Goal: Information Seeking & Learning: Stay updated

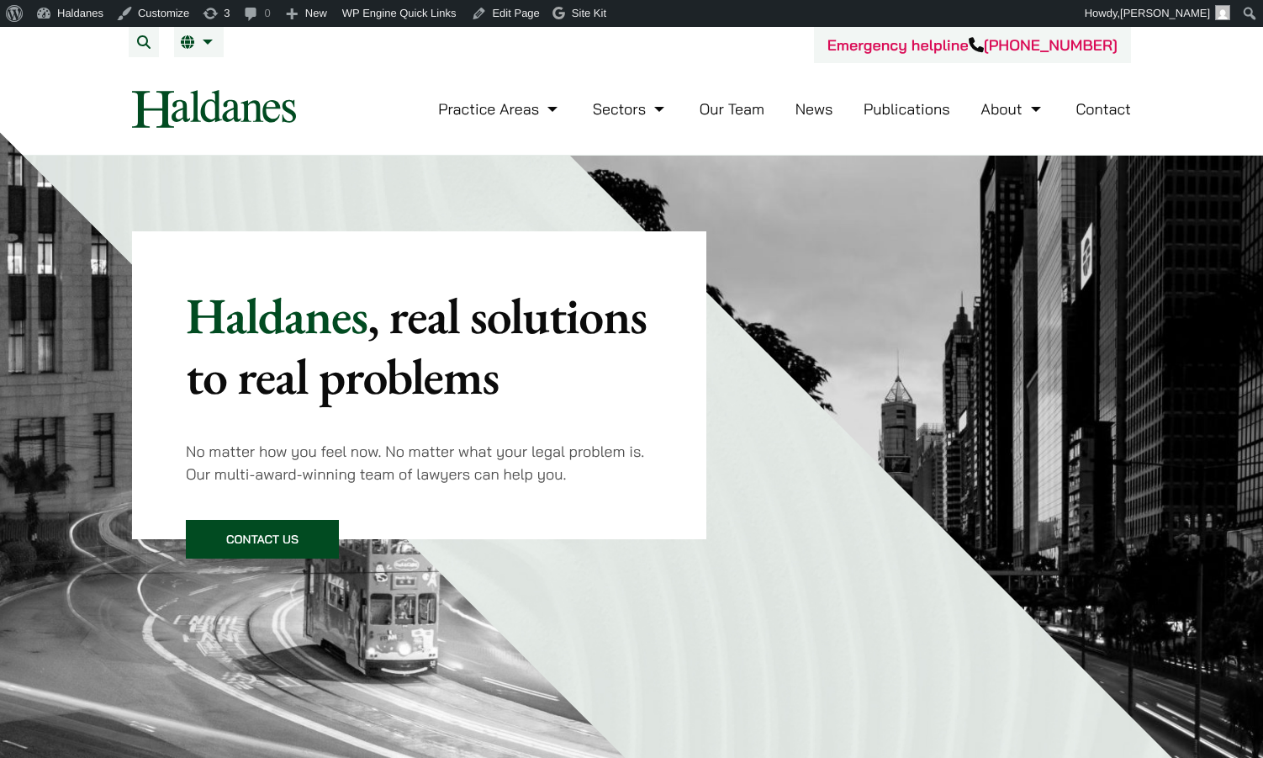
click at [829, 109] on link "News" at bounding box center [815, 108] width 38 height 19
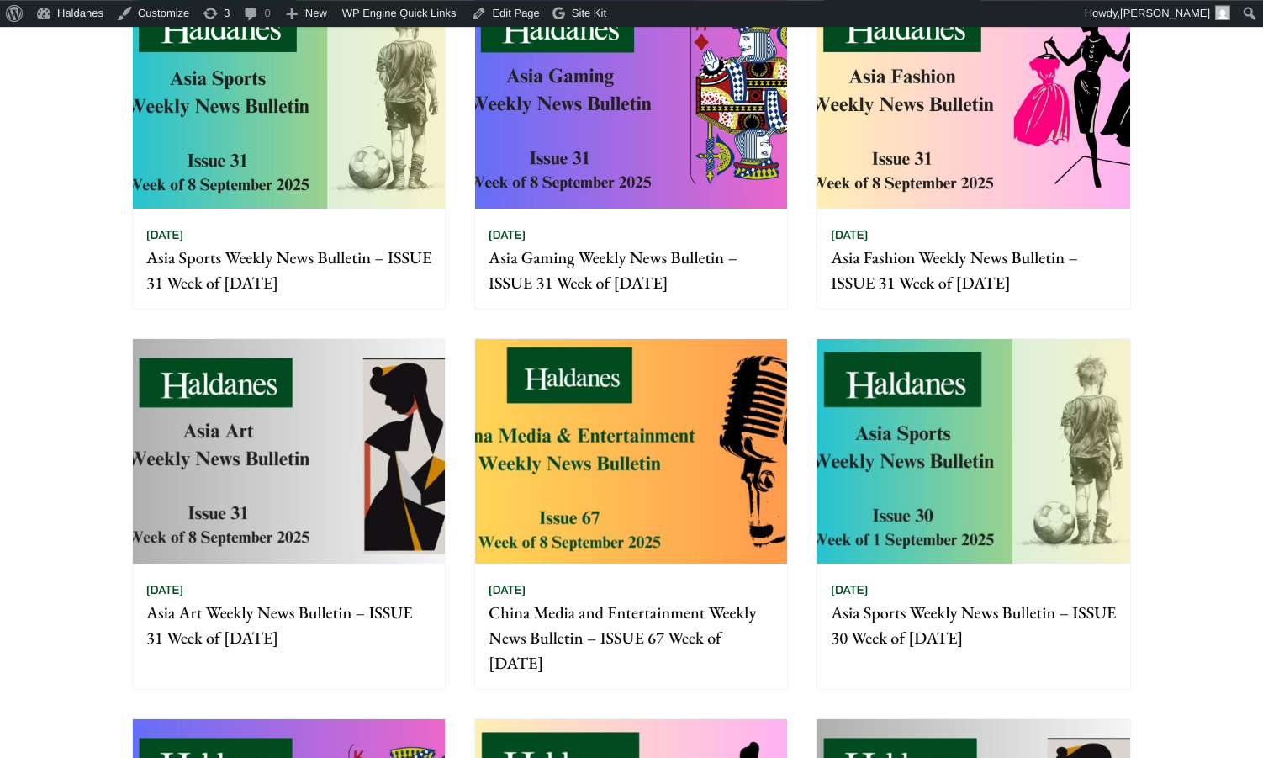
scroll to position [343, 0]
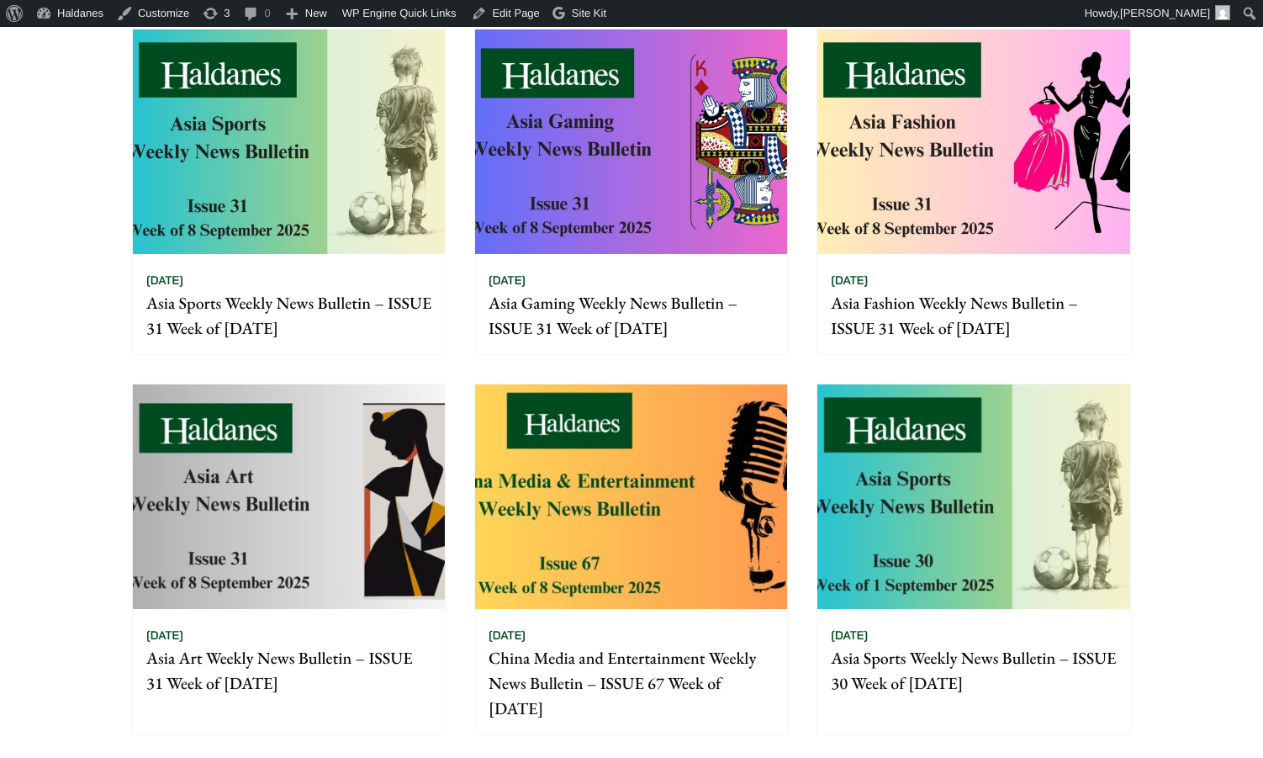
click at [322, 124] on img at bounding box center [289, 141] width 312 height 225
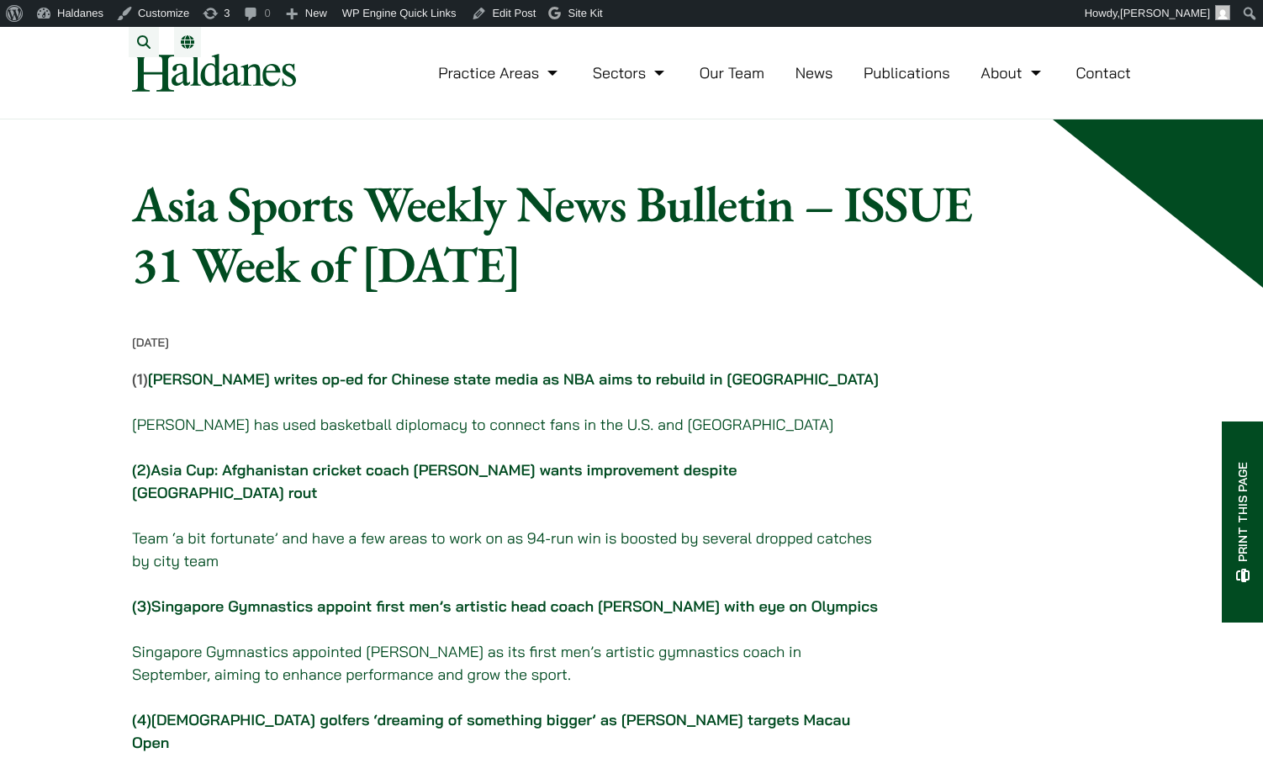
click at [527, 492] on link "Asia Cup: Afghanistan cricket coach [PERSON_NAME] wants improvement despite [GE…" at bounding box center [434, 481] width 605 height 42
click at [487, 483] on link "Asia Cup: Afghanistan cricket coach Jonathan Trott wants improvement despite Ho…" at bounding box center [434, 481] width 605 height 42
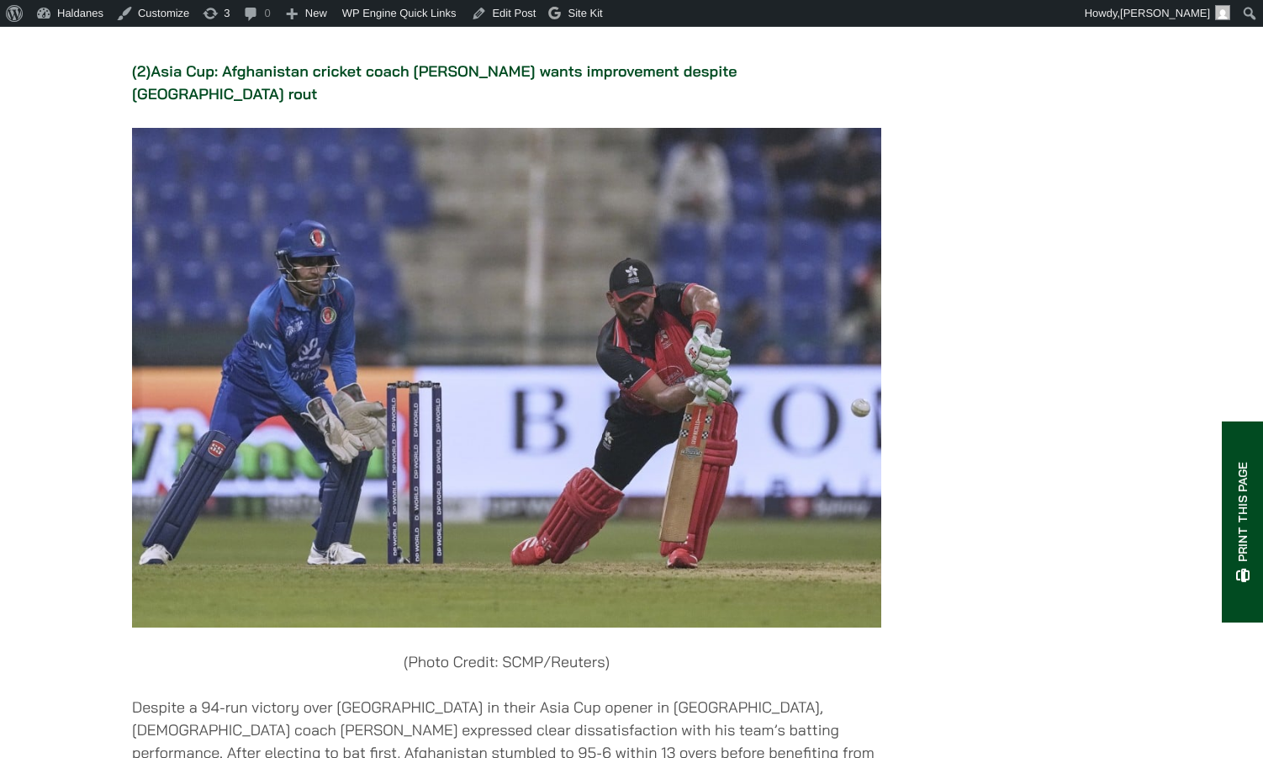
scroll to position [1841, 0]
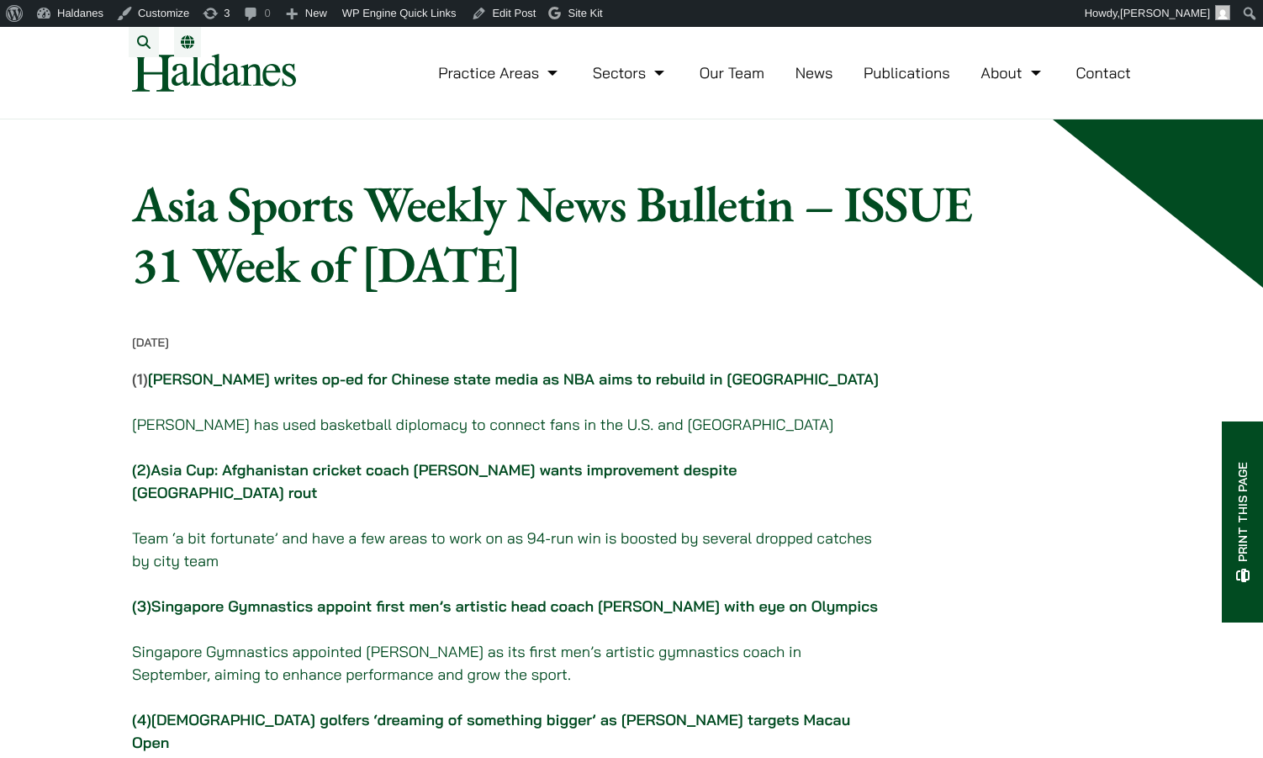
click at [469, 738] on link "Asian golfers ‘dreaming of something bigger’ as Im Sung-jae targets Macau Open" at bounding box center [491, 731] width 718 height 42
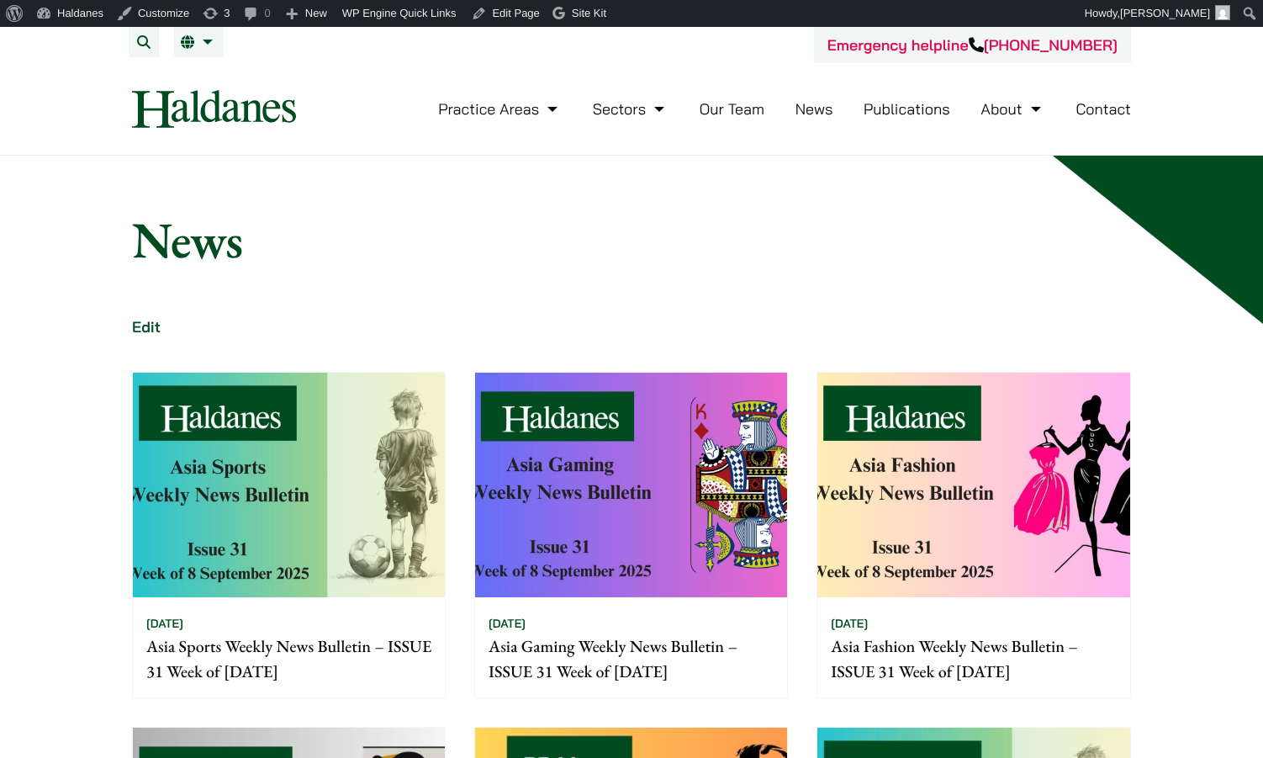
scroll to position [343, 0]
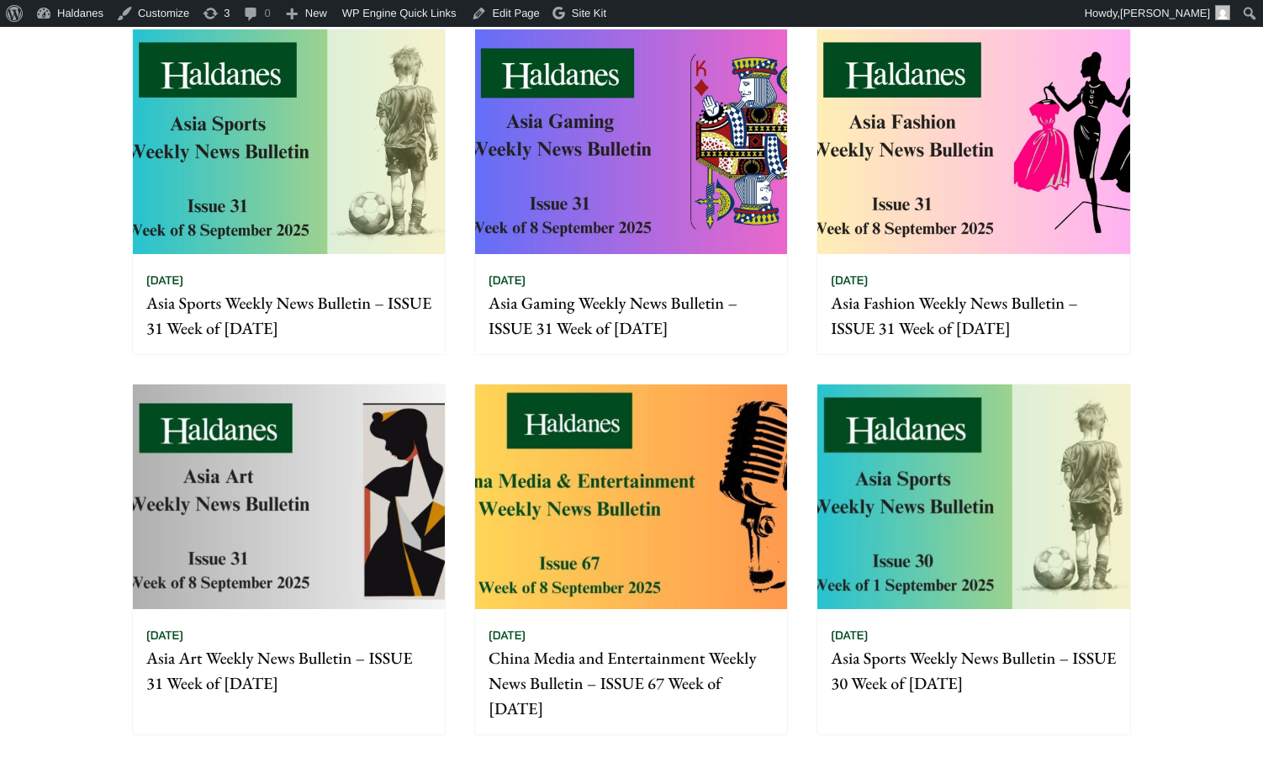
click at [600, 149] on img at bounding box center [631, 141] width 312 height 225
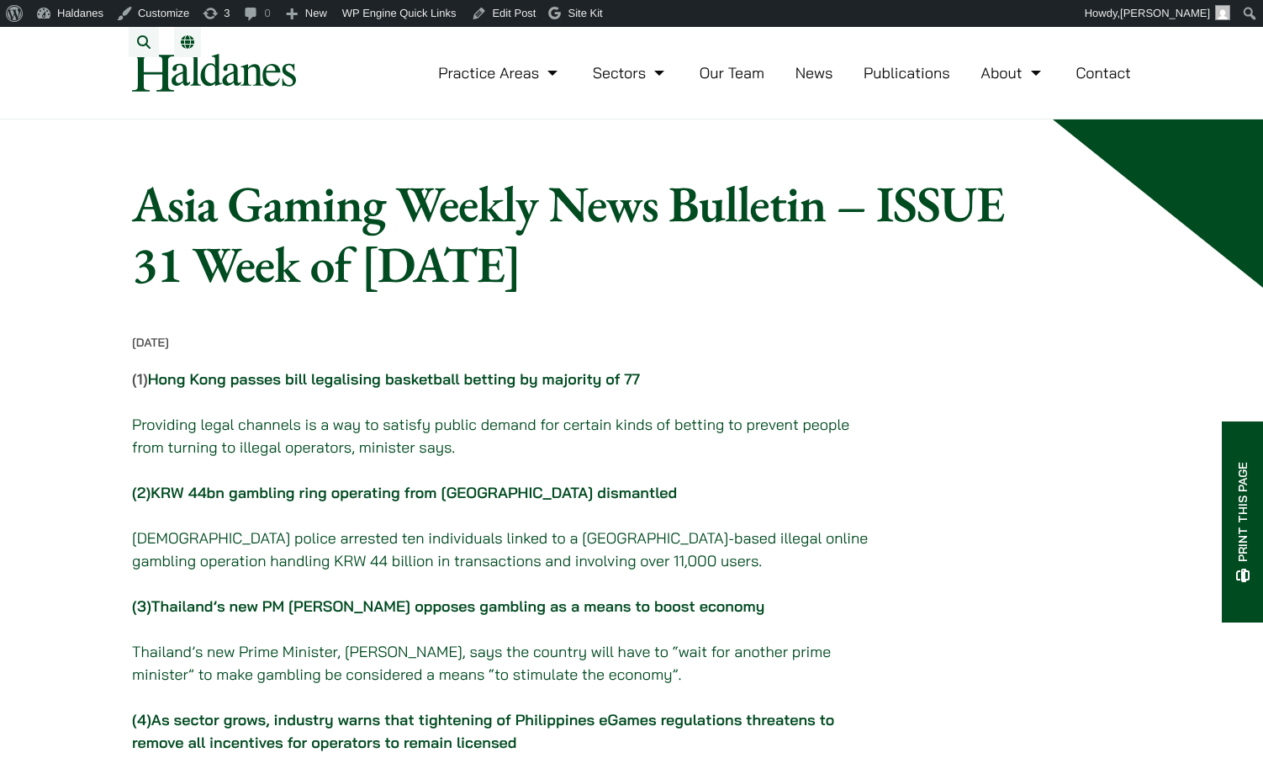
click at [608, 502] on link "KRW 44bn gambling ring operating from [GEOGRAPHIC_DATA] dismantled" at bounding box center [414, 492] width 527 height 19
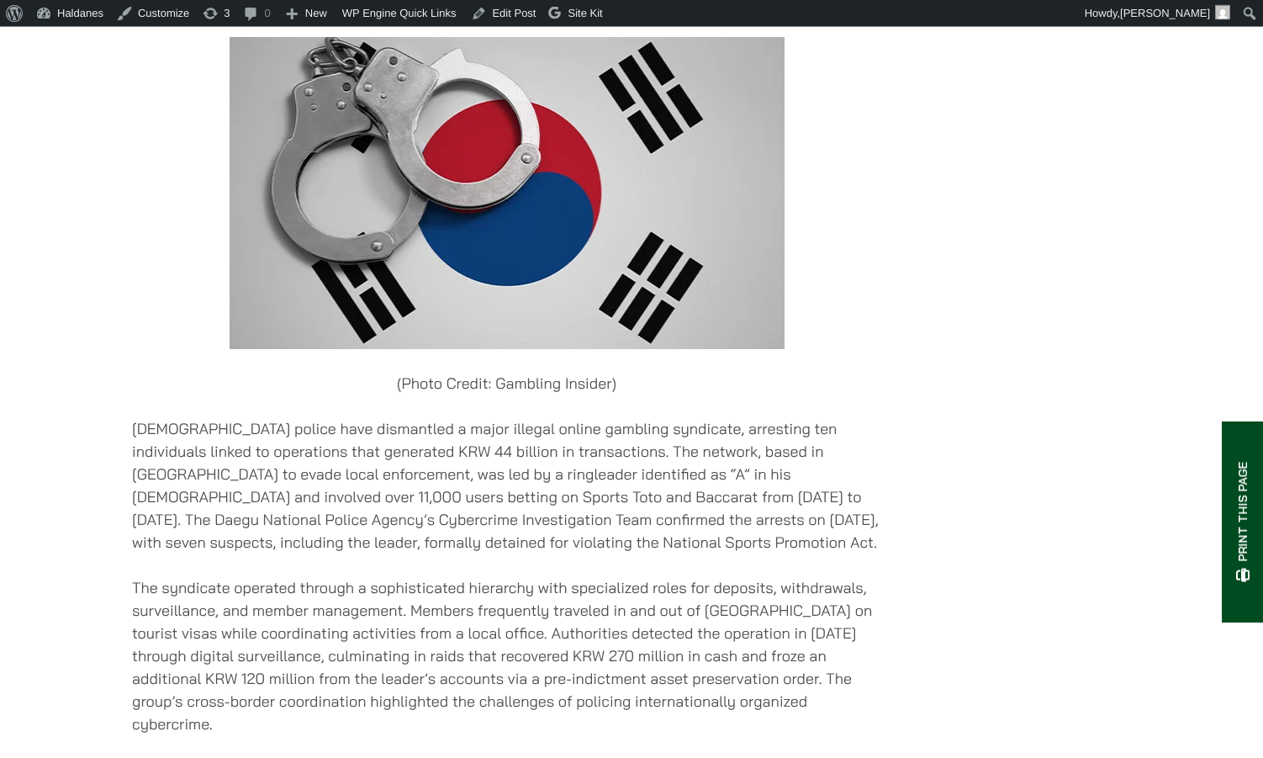
scroll to position [2038, 0]
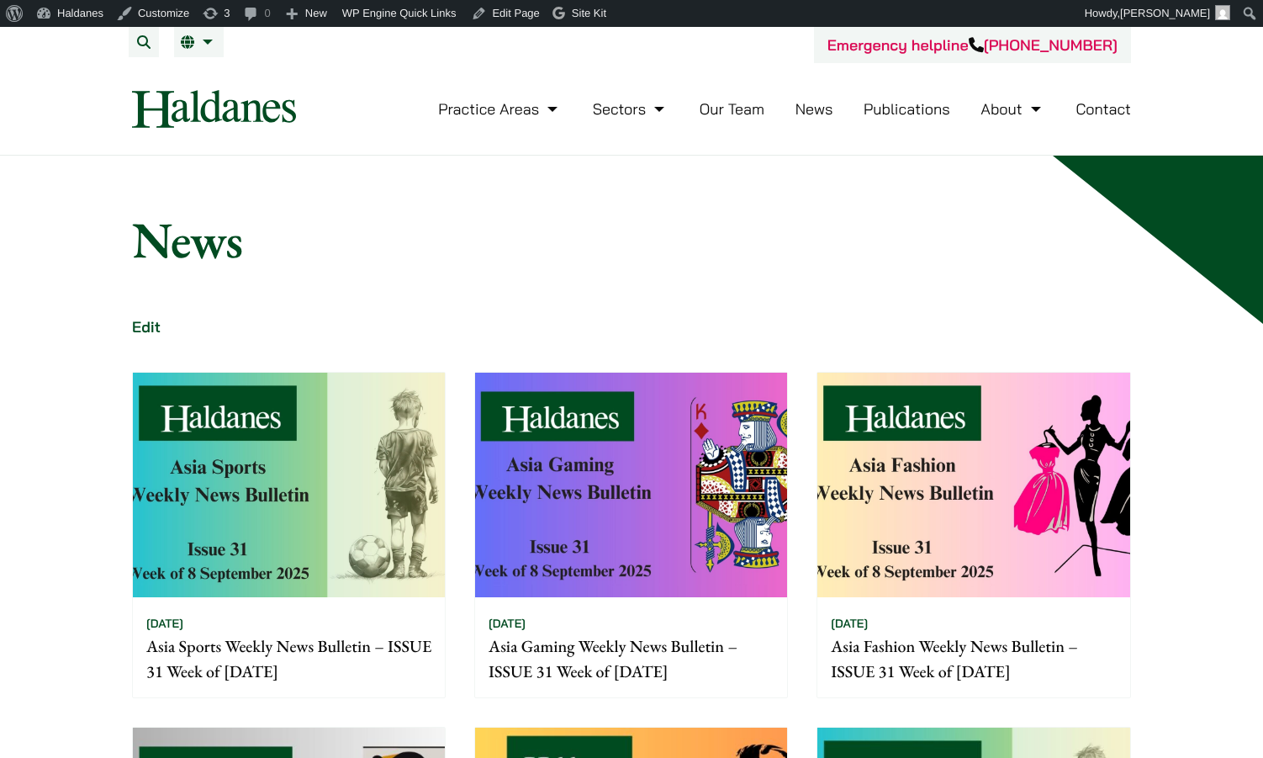
scroll to position [343, 0]
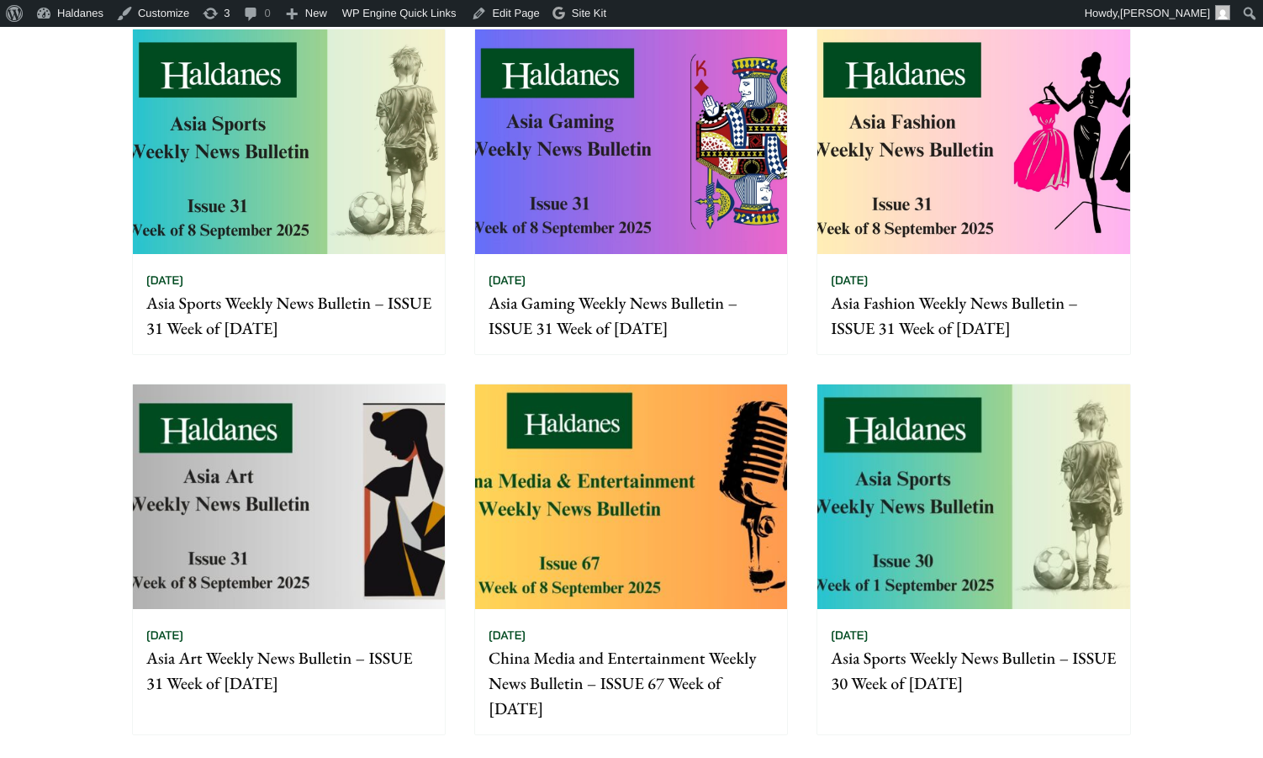
click at [924, 189] on img at bounding box center [974, 141] width 312 height 225
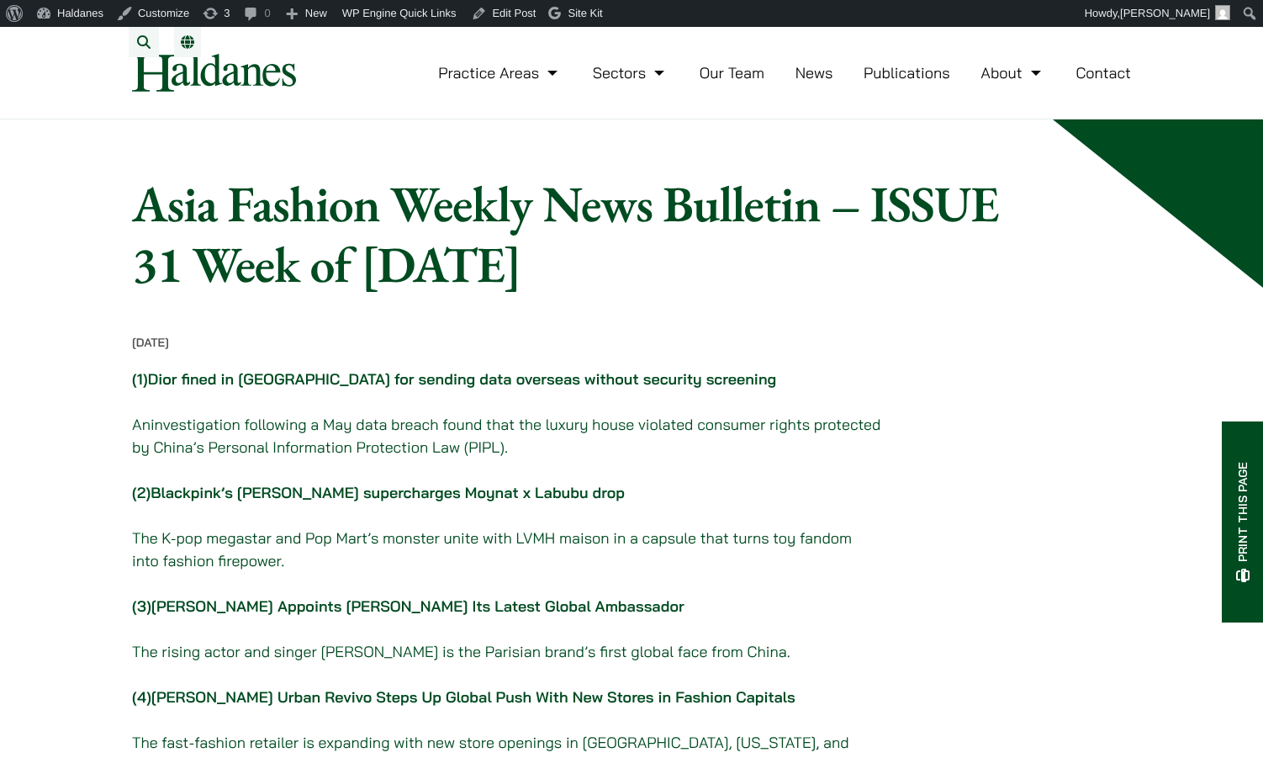
click at [575, 389] on link "Dior fined in China for sending data overseas without security screening" at bounding box center [462, 378] width 629 height 19
click at [390, 705] on link "Zara Rival Urban Revivo Steps Up Global Push With New Stores in Fashion Capitals" at bounding box center [473, 696] width 644 height 19
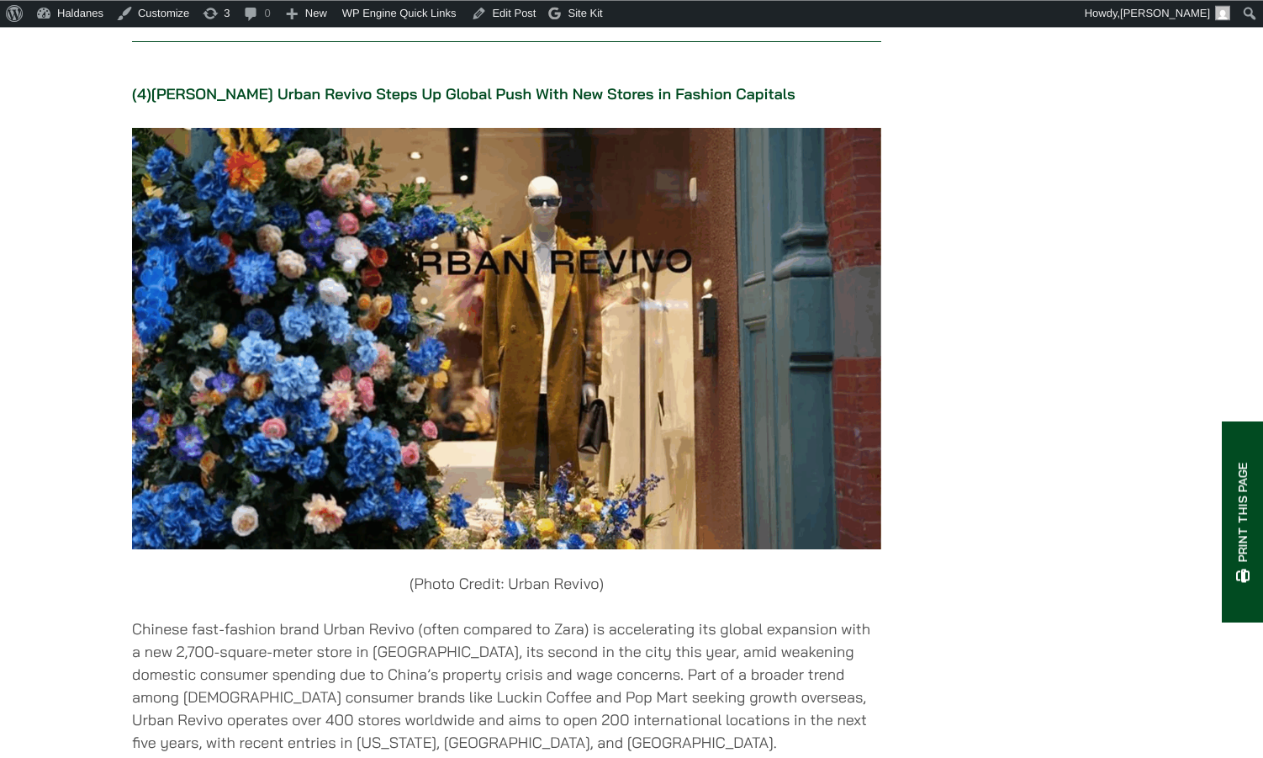
scroll to position [4158, 0]
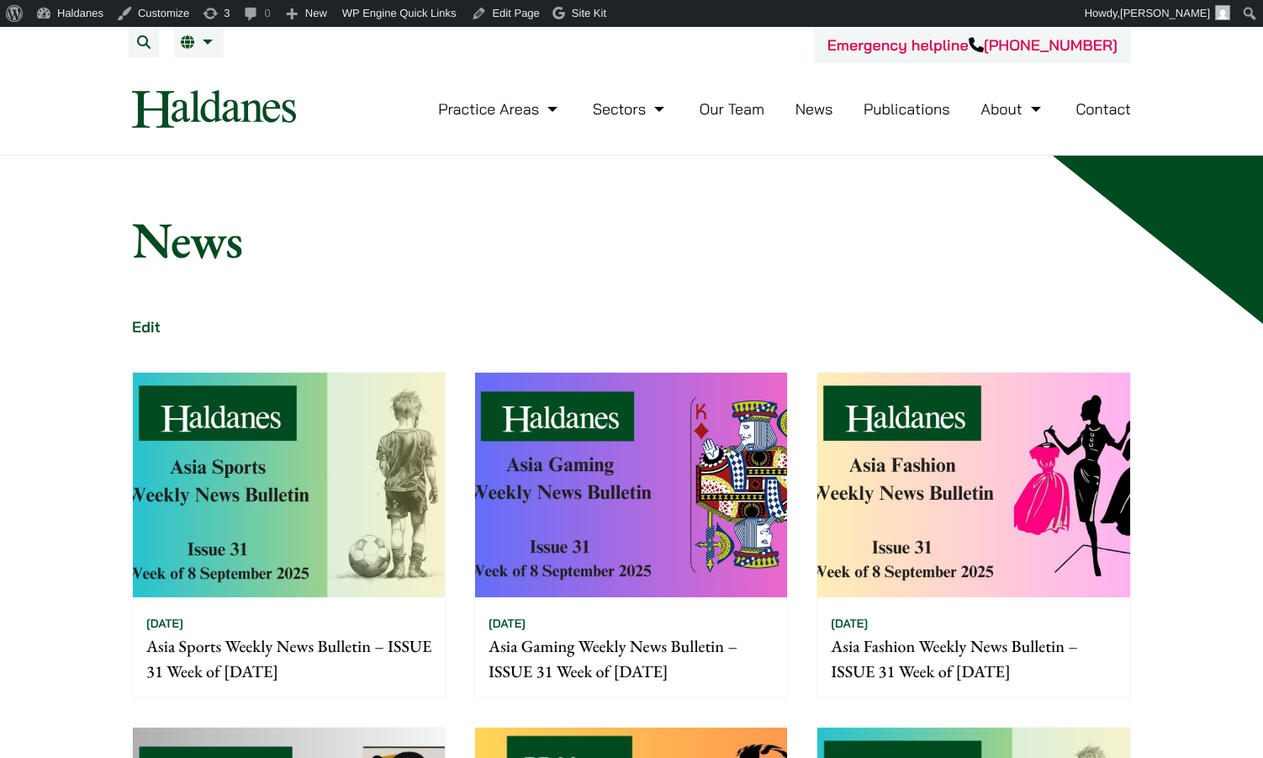
scroll to position [343, 0]
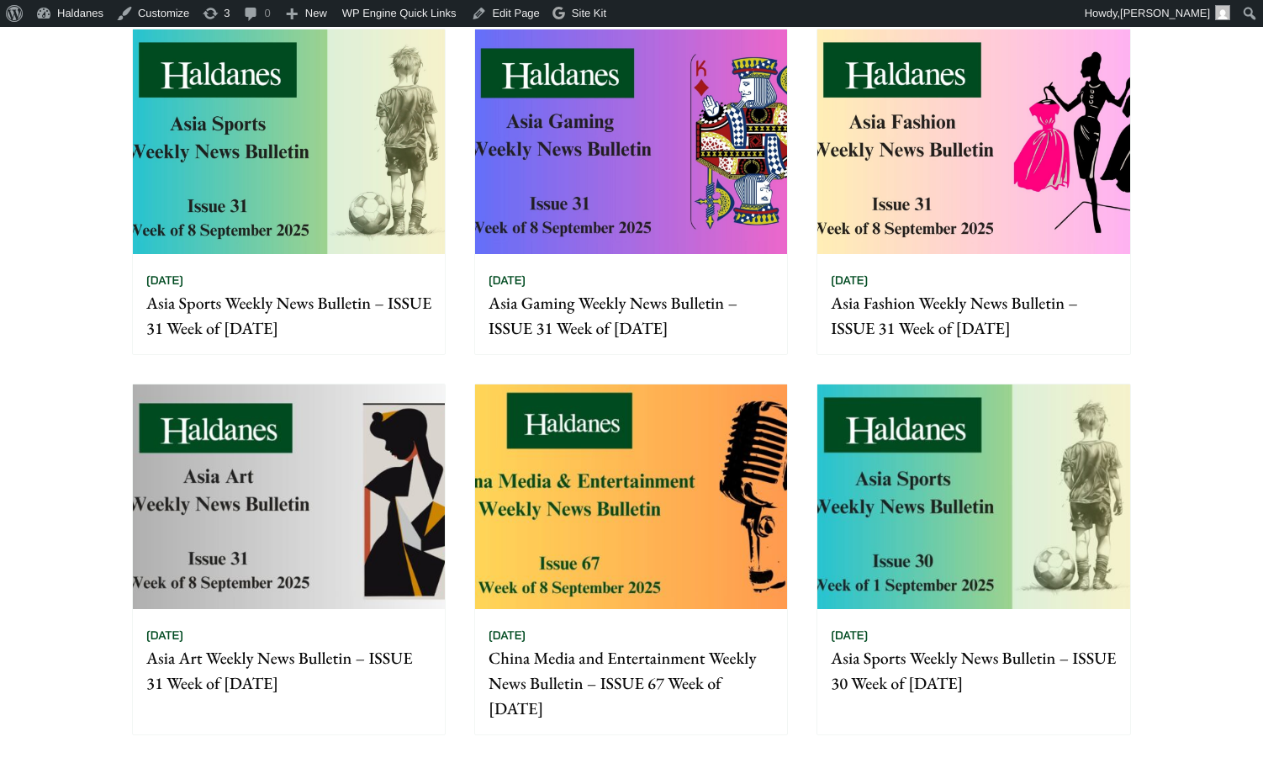
click at [304, 426] on img at bounding box center [289, 496] width 312 height 225
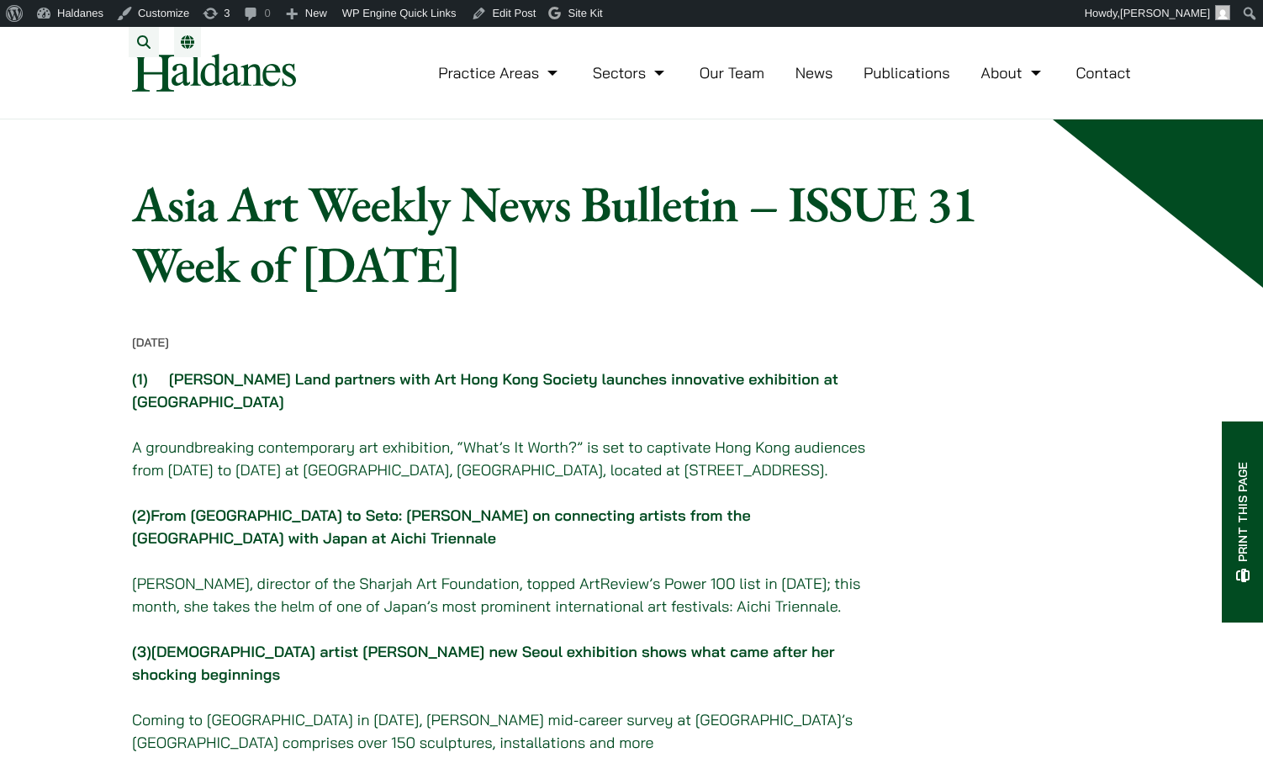
click at [397, 548] on link "From [GEOGRAPHIC_DATA] to Seto: [PERSON_NAME] on connecting artists from the [G…" at bounding box center [441, 527] width 619 height 42
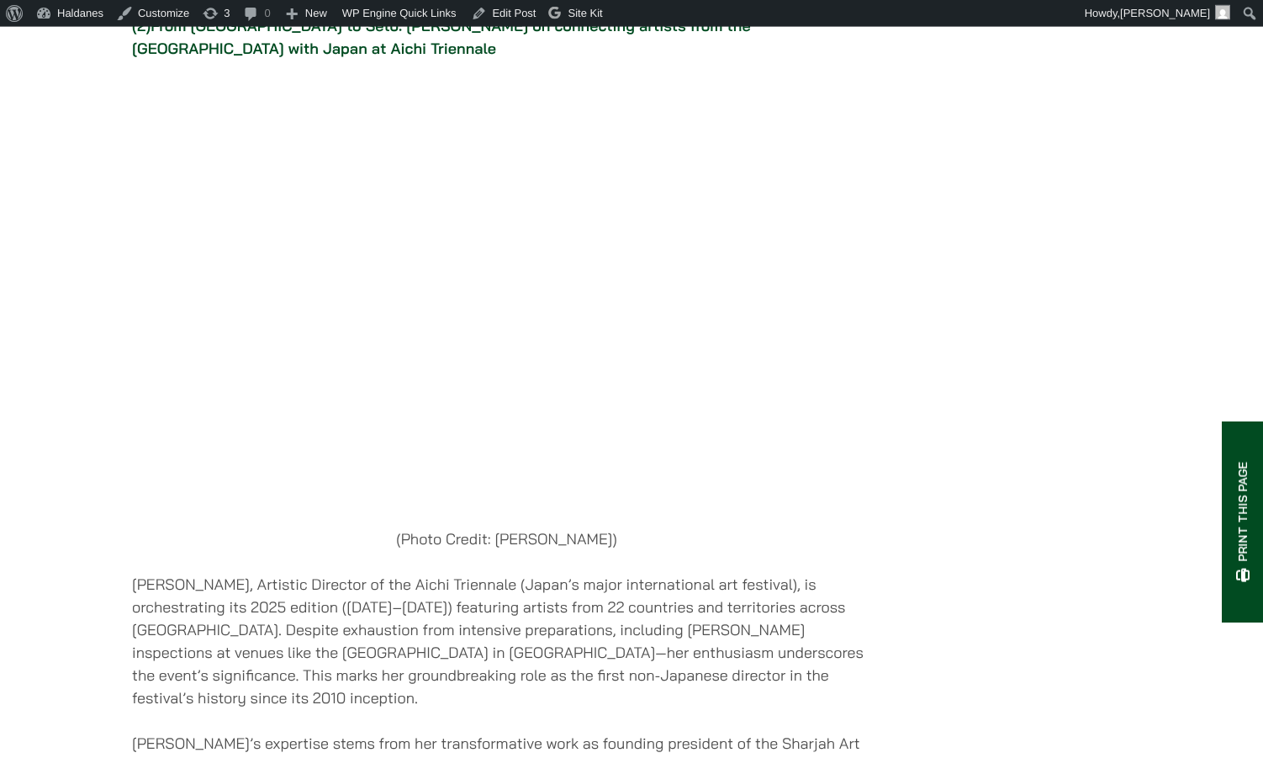
scroll to position [2129, 0]
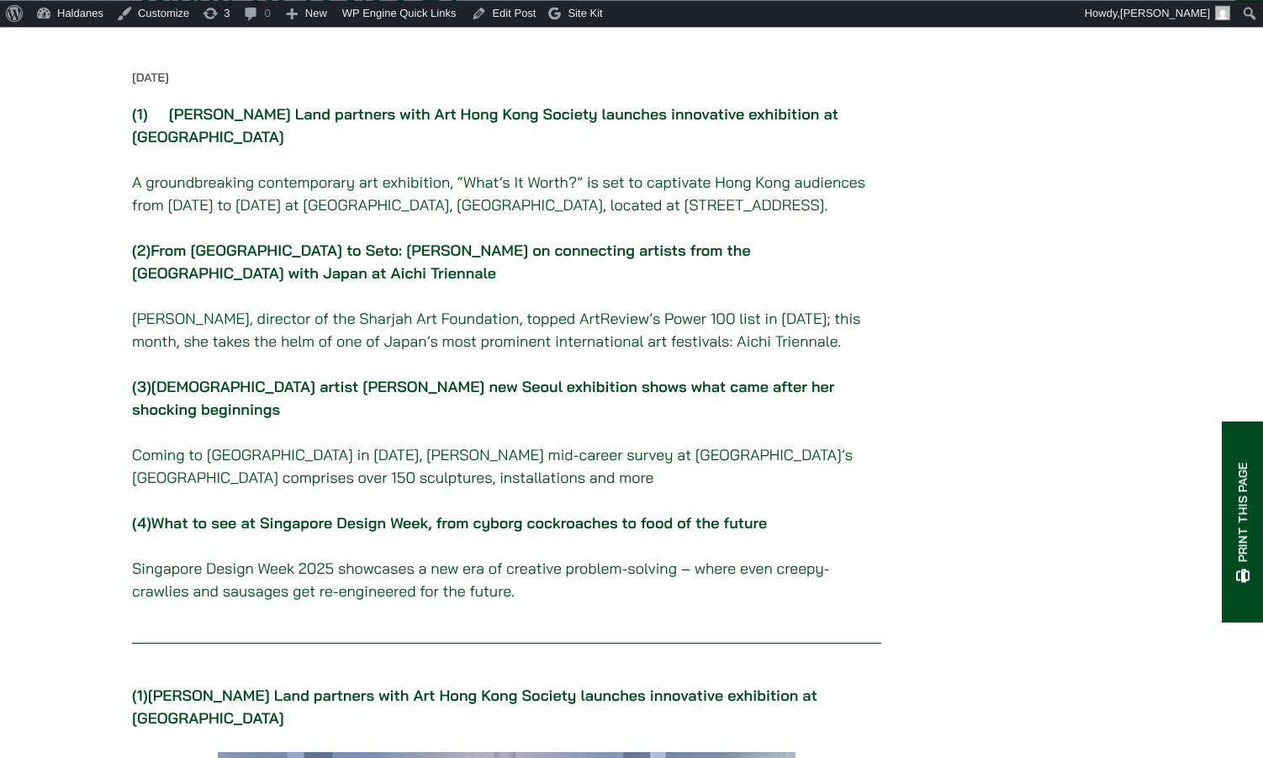
scroll to position [343, 0]
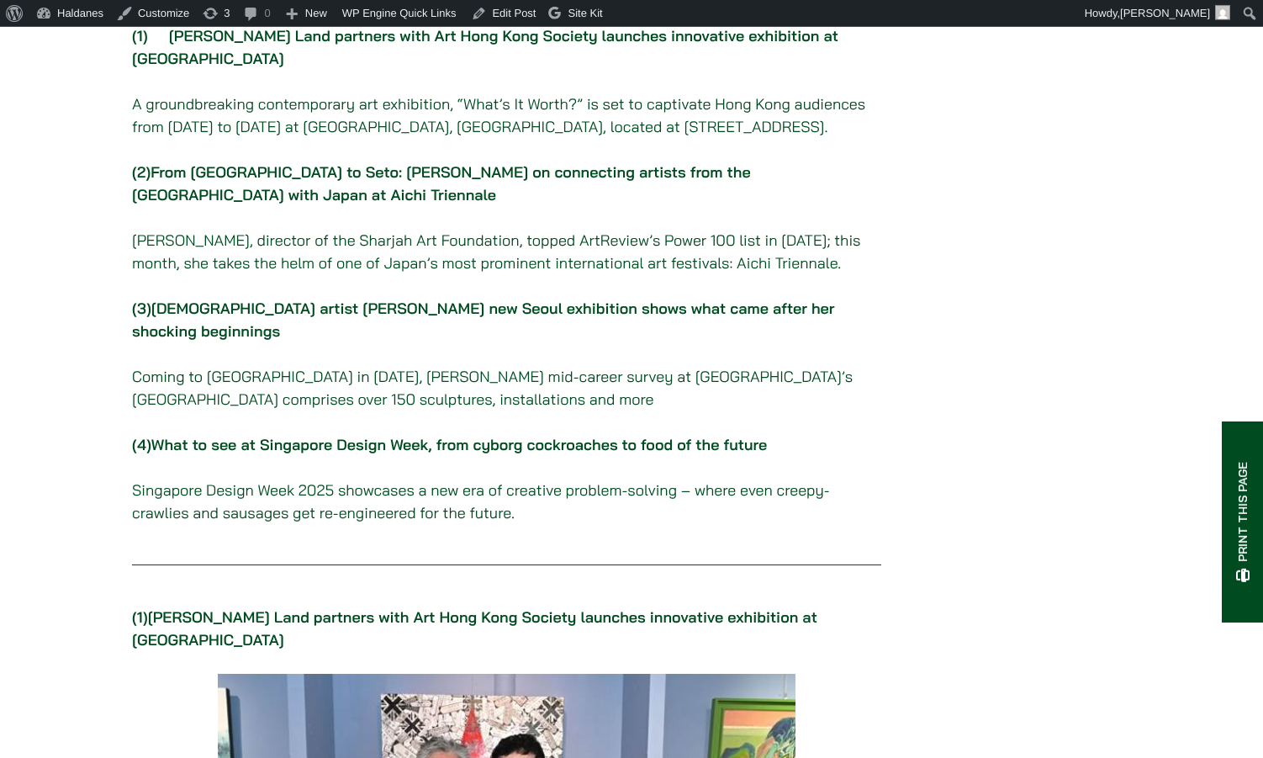
click at [434, 454] on link "What to see at Singapore Design Week, from cyborg cockroaches to food of the fu…" at bounding box center [459, 444] width 616 height 19
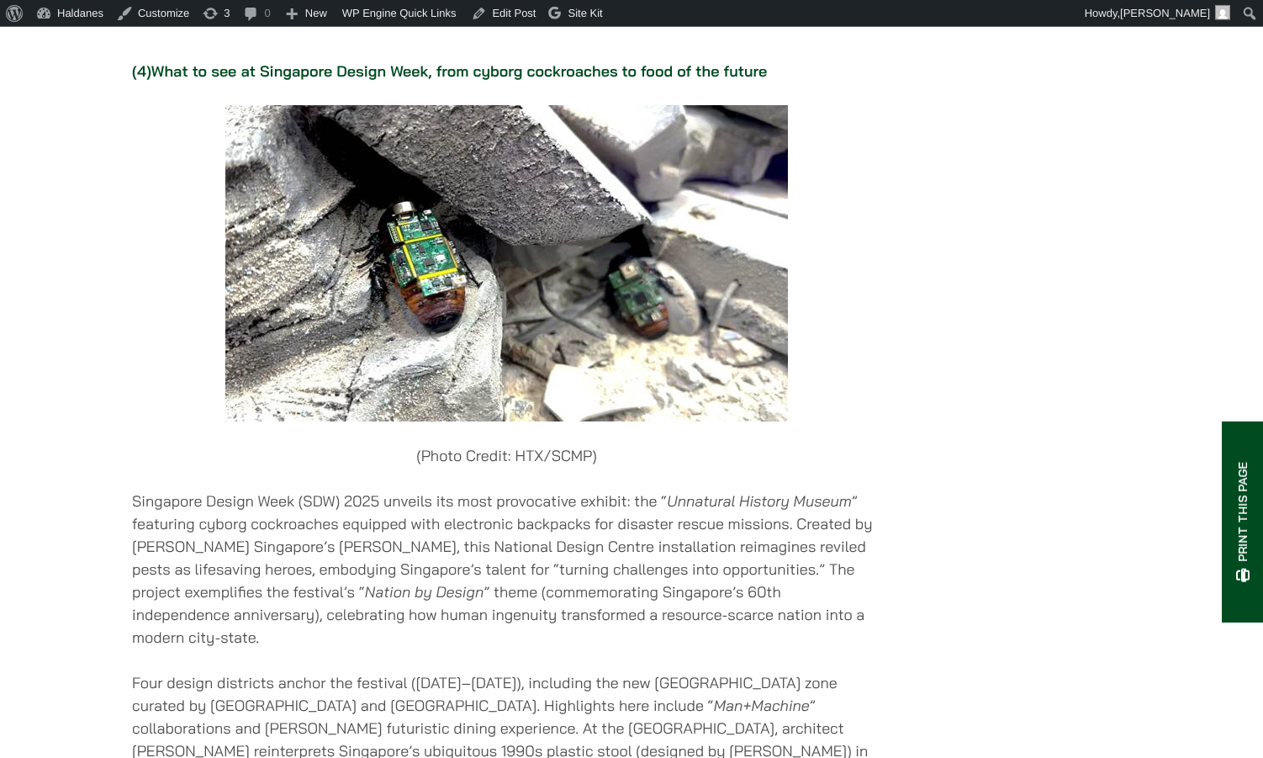
scroll to position [4509, 0]
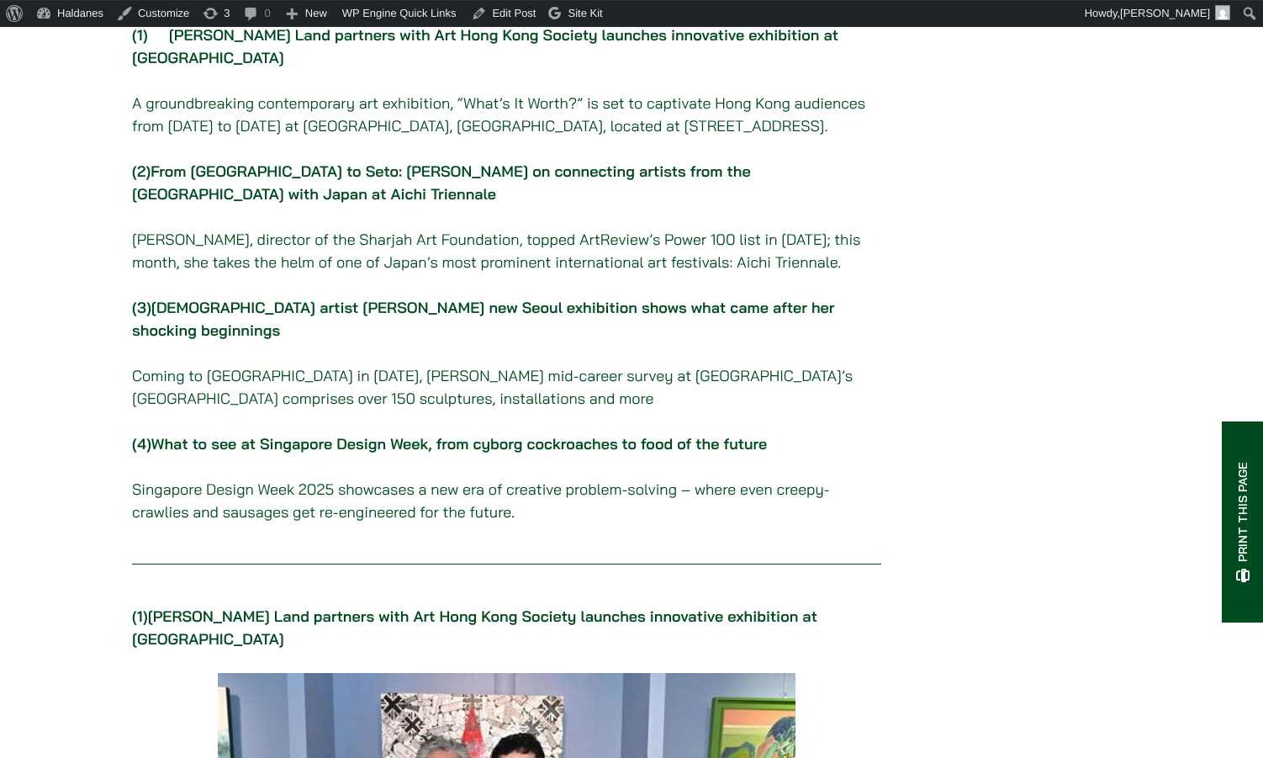
scroll to position [343, 0]
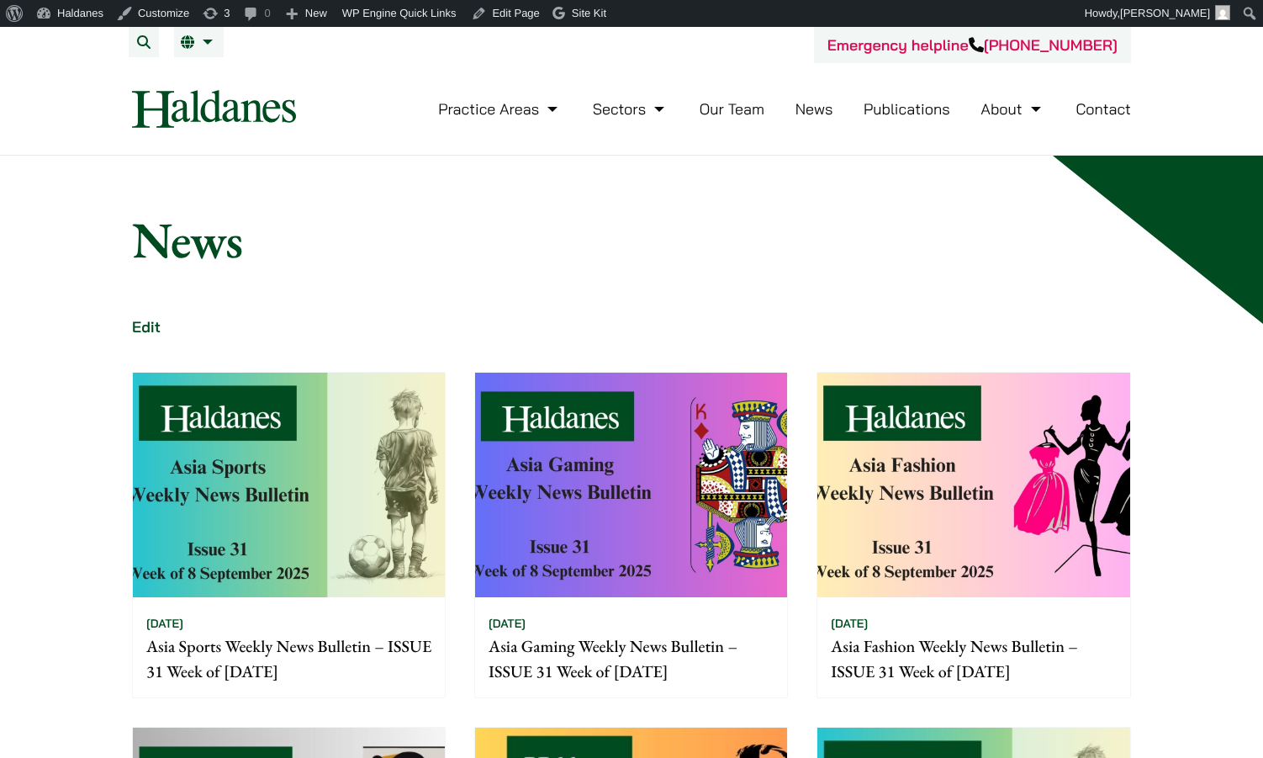
scroll to position [343, 0]
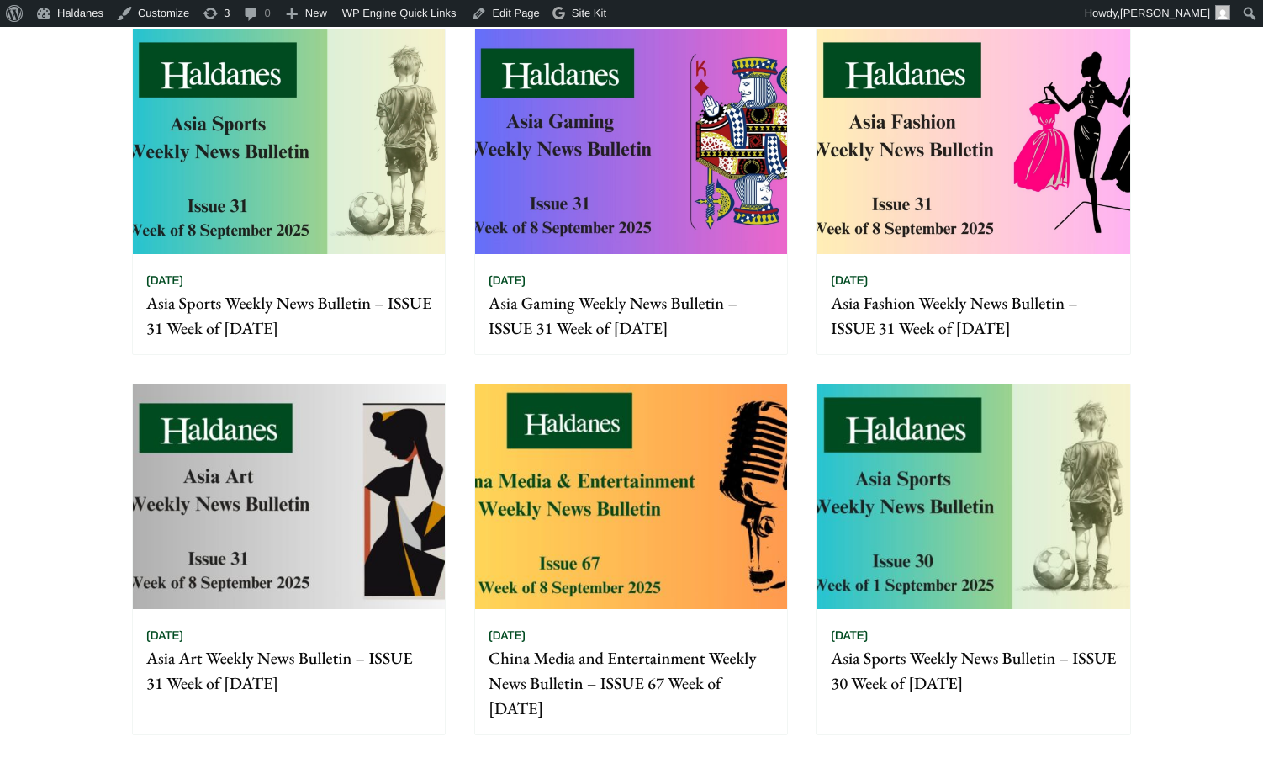
click at [596, 421] on img at bounding box center [631, 496] width 312 height 225
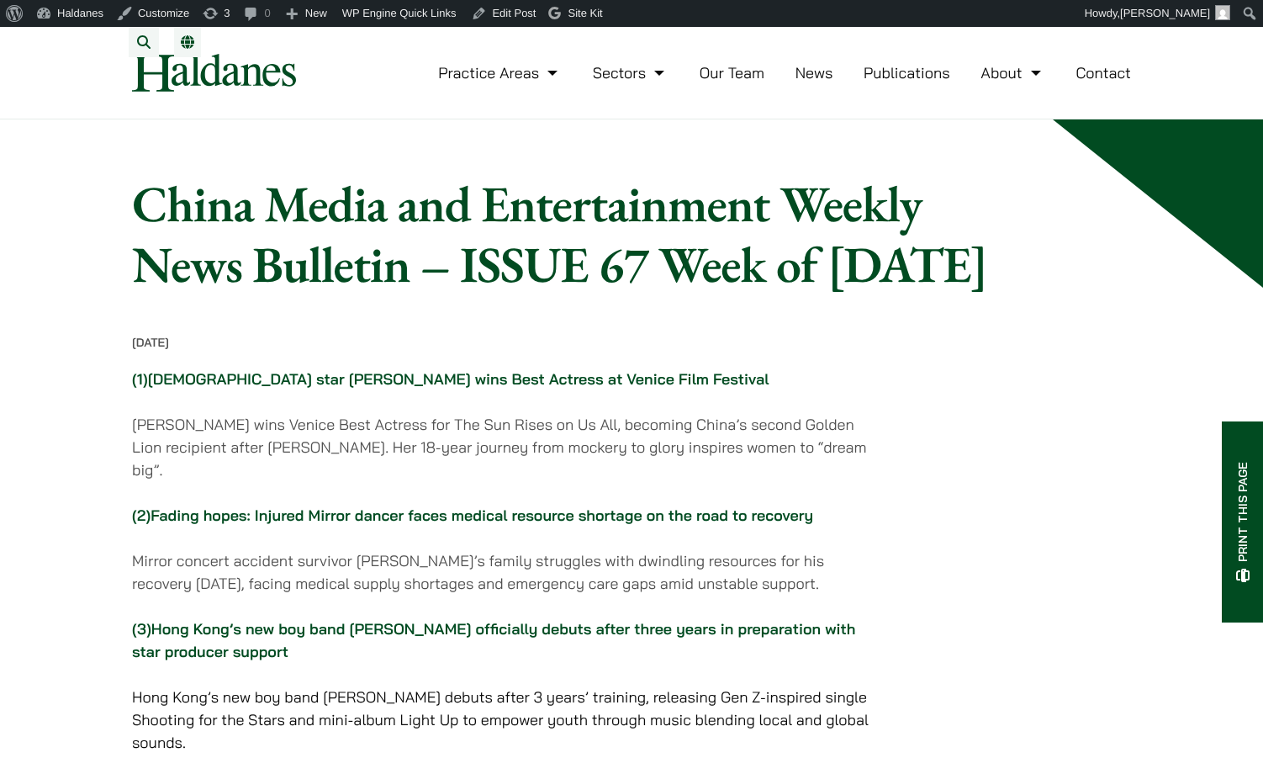
click at [535, 525] on link "Fading hopes: Injured Mirror dancer faces medical resource shortage on the road…" at bounding box center [482, 515] width 663 height 19
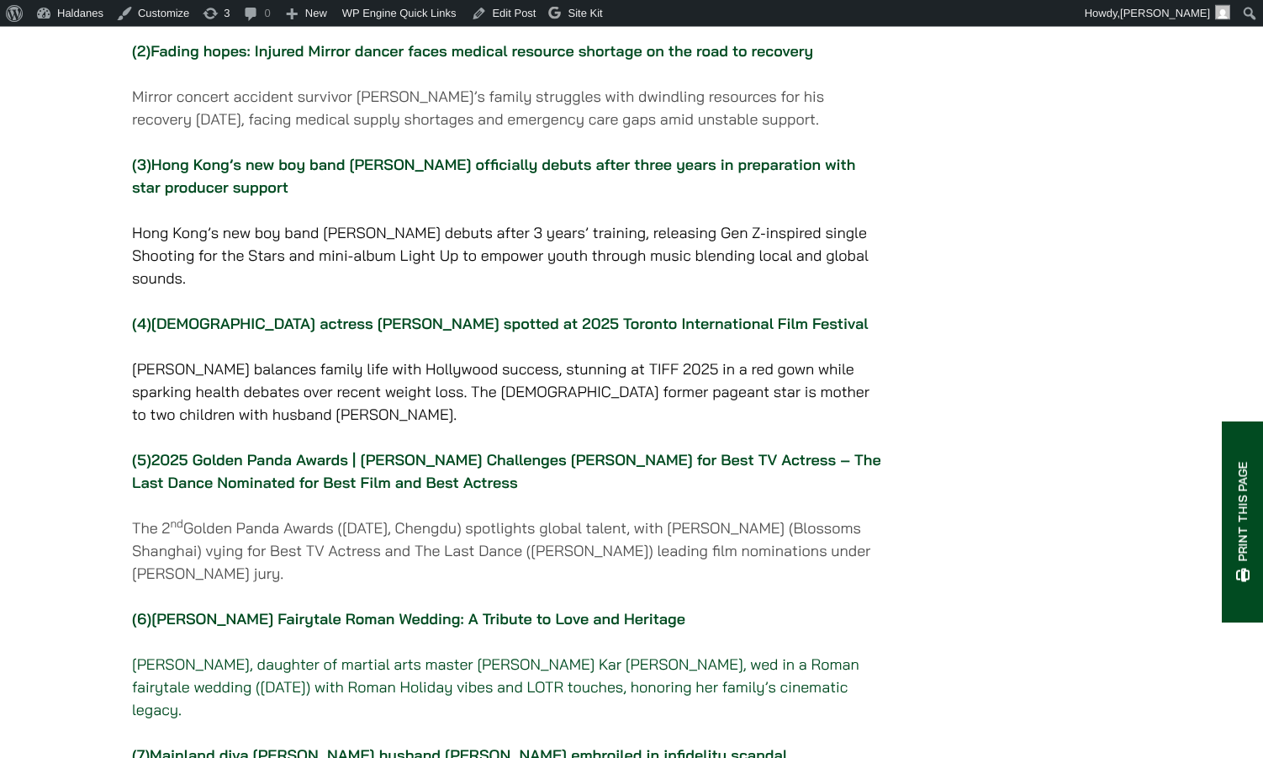
scroll to position [515, 0]
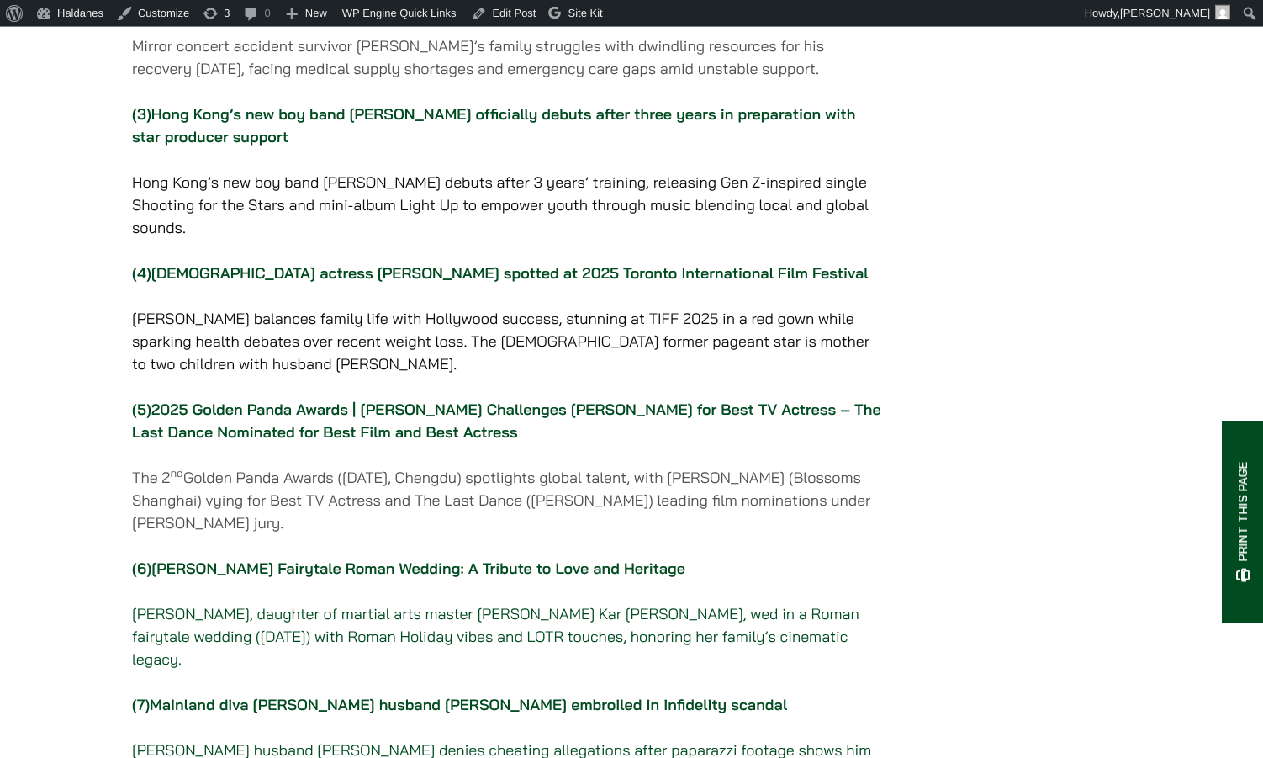
click at [461, 427] on p "(5) 2025 Golden Panda Awards | [PERSON_NAME] Challenges [PERSON_NAME] for Best …" at bounding box center [506, 420] width 749 height 45
click at [461, 437] on link "2025 Golden Panda Awards | [PERSON_NAME] Challenges [PERSON_NAME] for Best TV A…" at bounding box center [506, 421] width 749 height 42
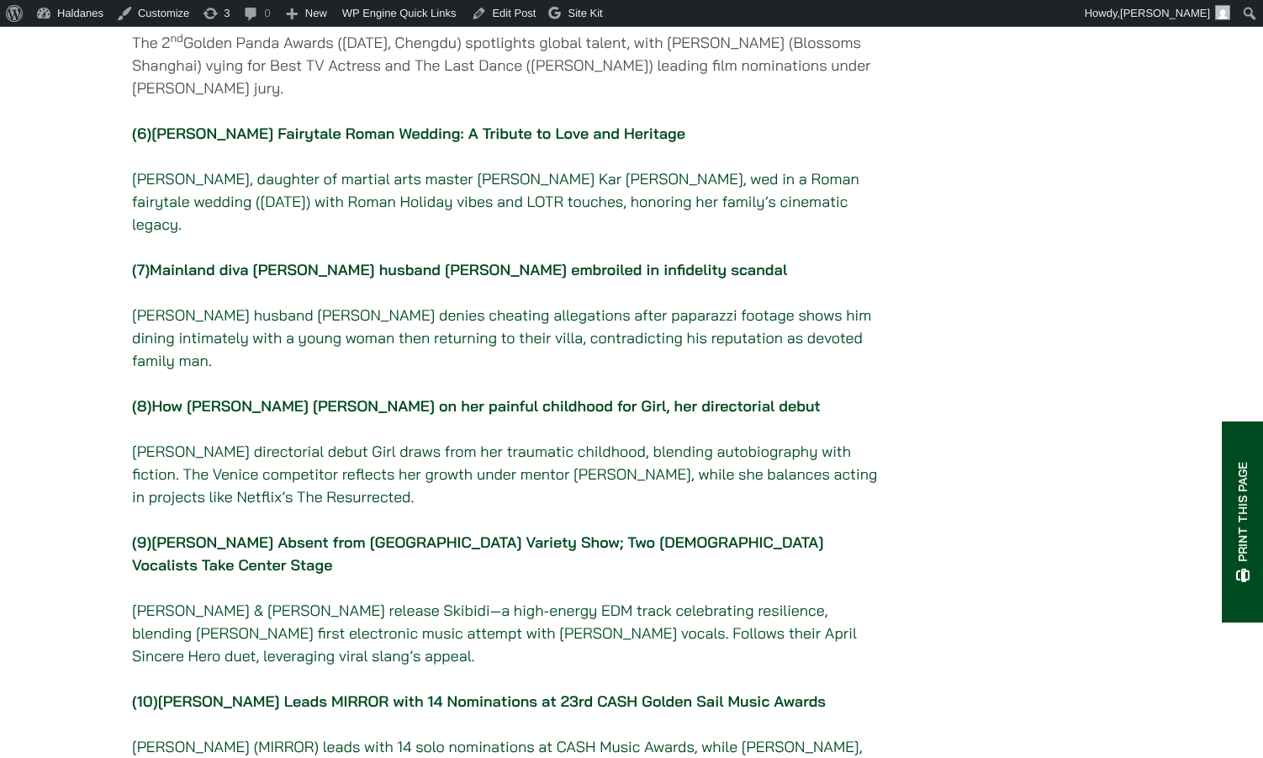
scroll to position [952, 0]
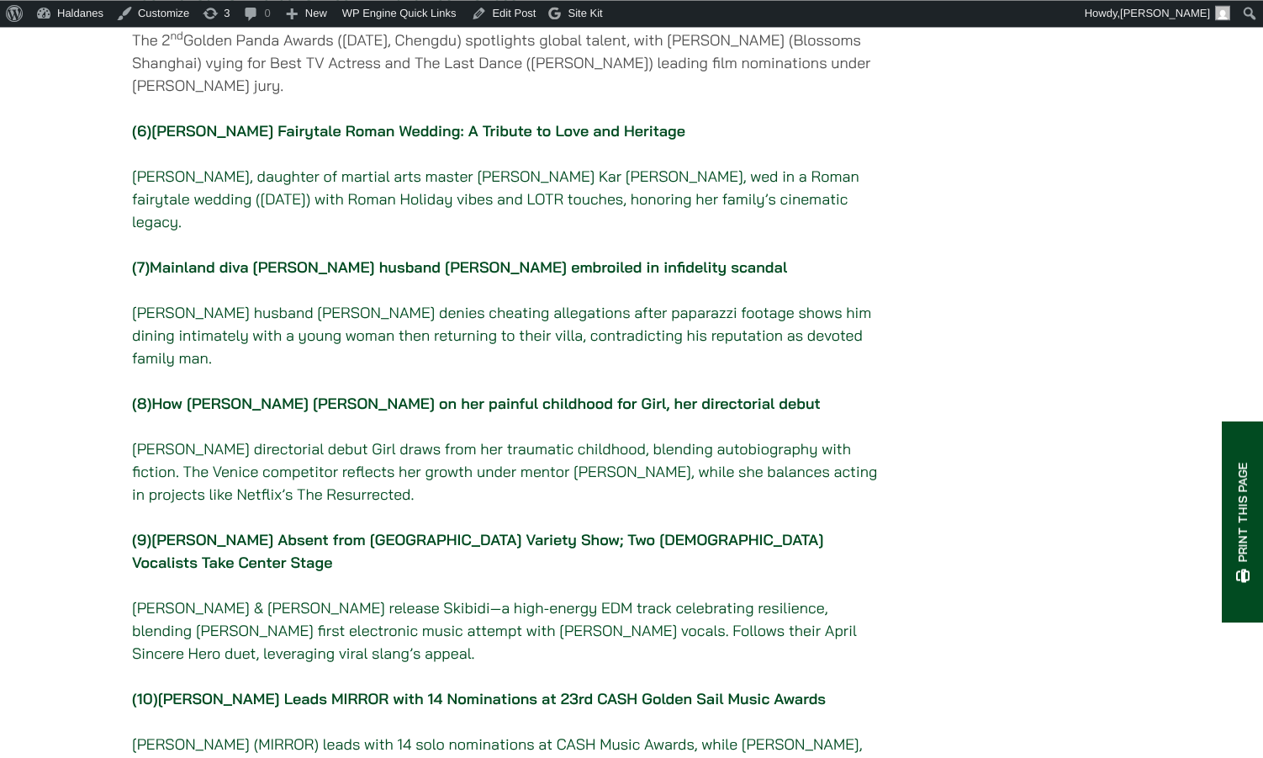
click at [338, 413] on link "How [PERSON_NAME] [PERSON_NAME] on her painful childhood for Girl, her director…" at bounding box center [485, 403] width 669 height 19
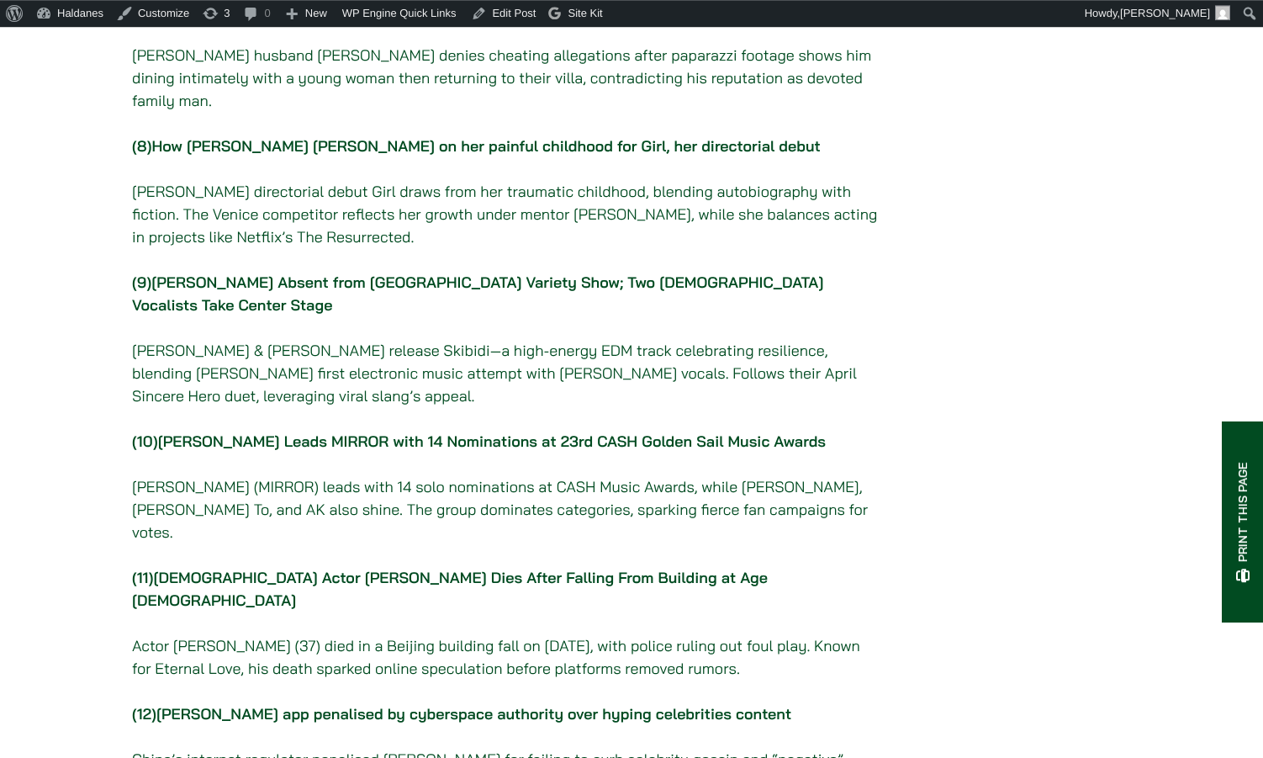
click at [297, 441] on link "[PERSON_NAME] Leads MIRROR with 14 Nominations at 23rd CASH Golden Sail Music A…" at bounding box center [492, 441] width 668 height 19
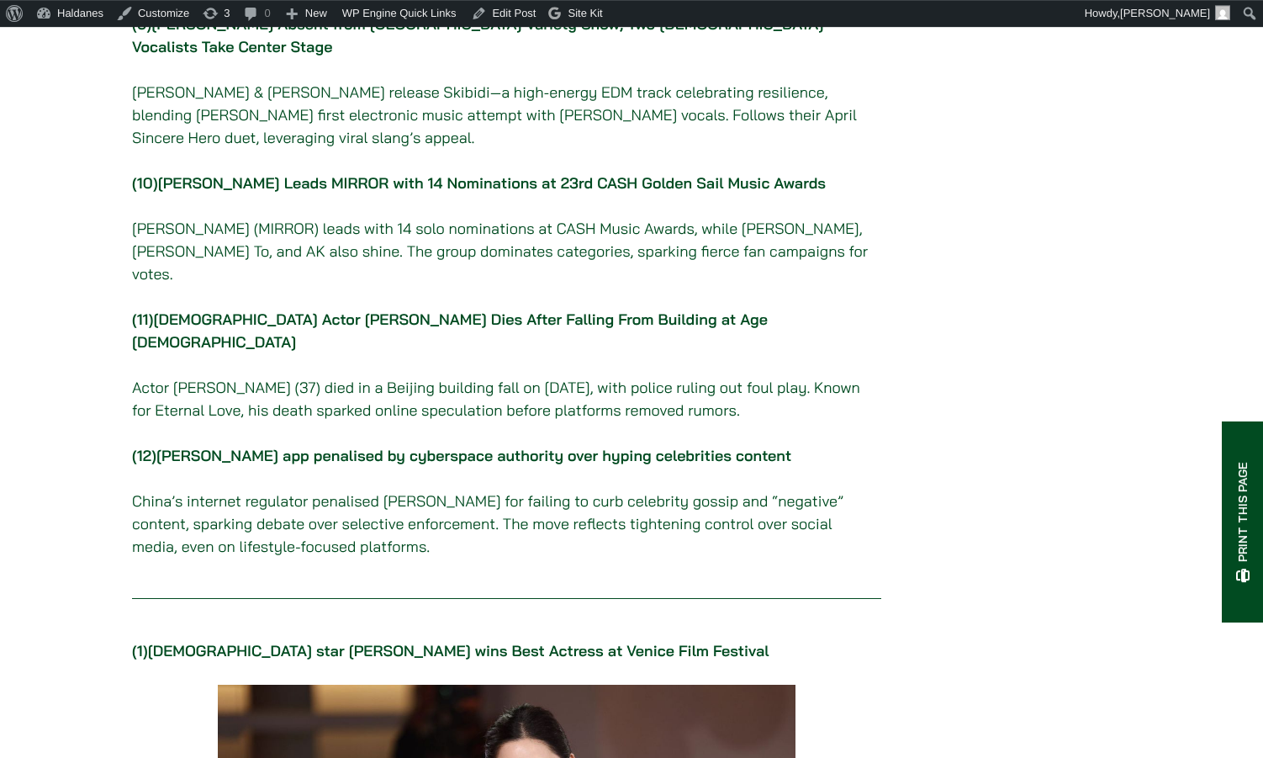
click at [406, 446] on link "[PERSON_NAME] app penalised by cyberspace authority over hyping celebrities con…" at bounding box center [473, 455] width 635 height 19
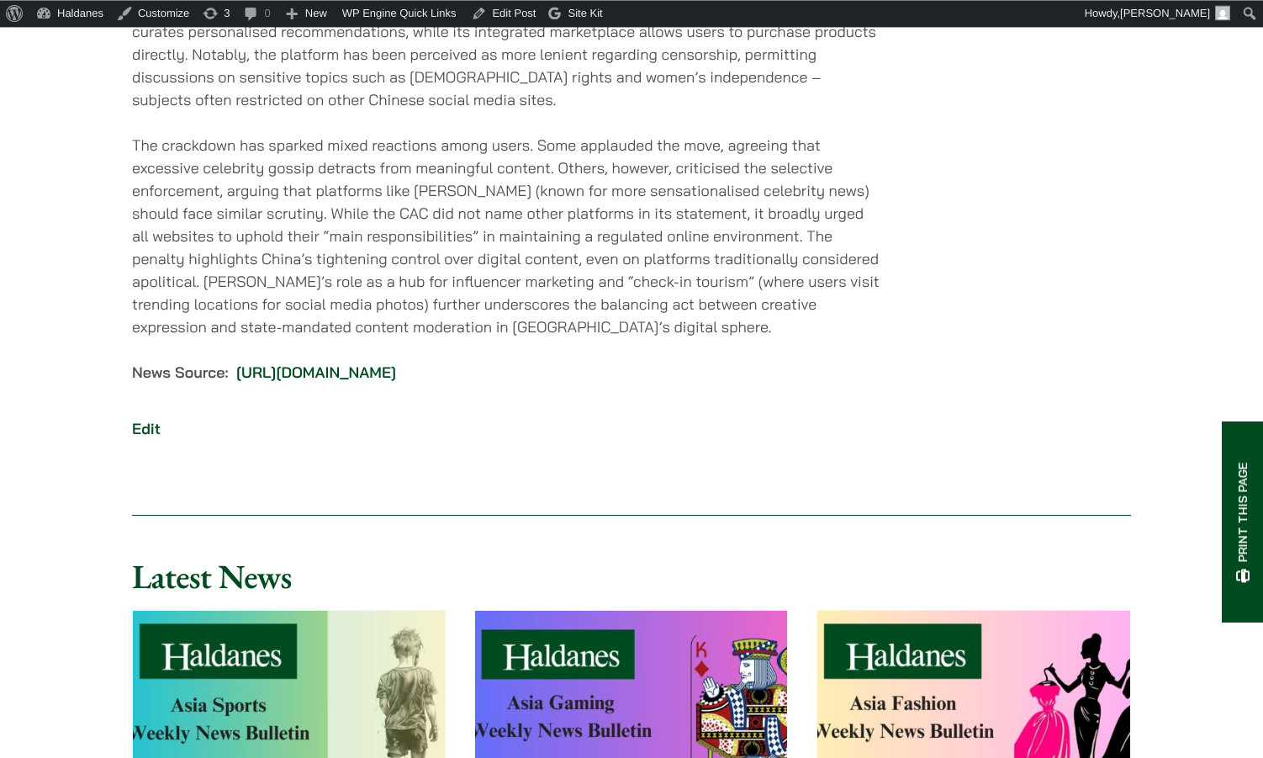
scroll to position [14607, 0]
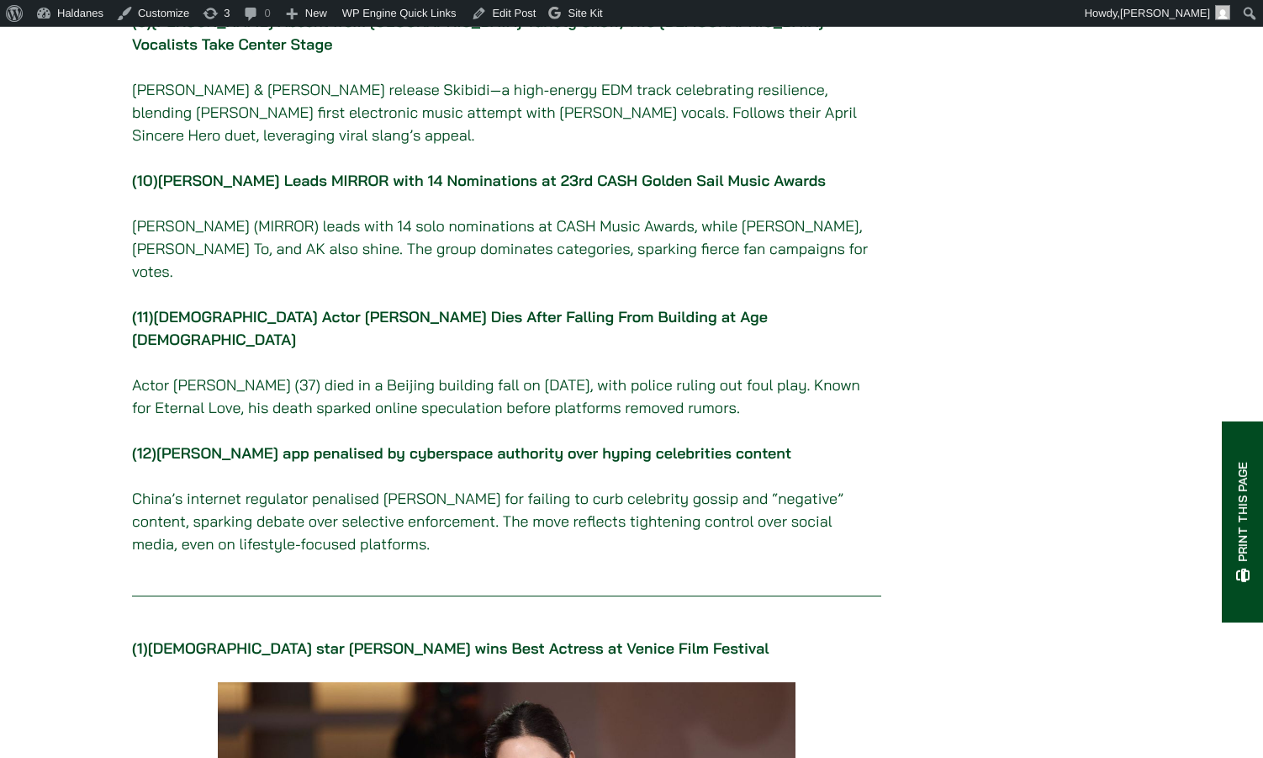
scroll to position [1468, 0]
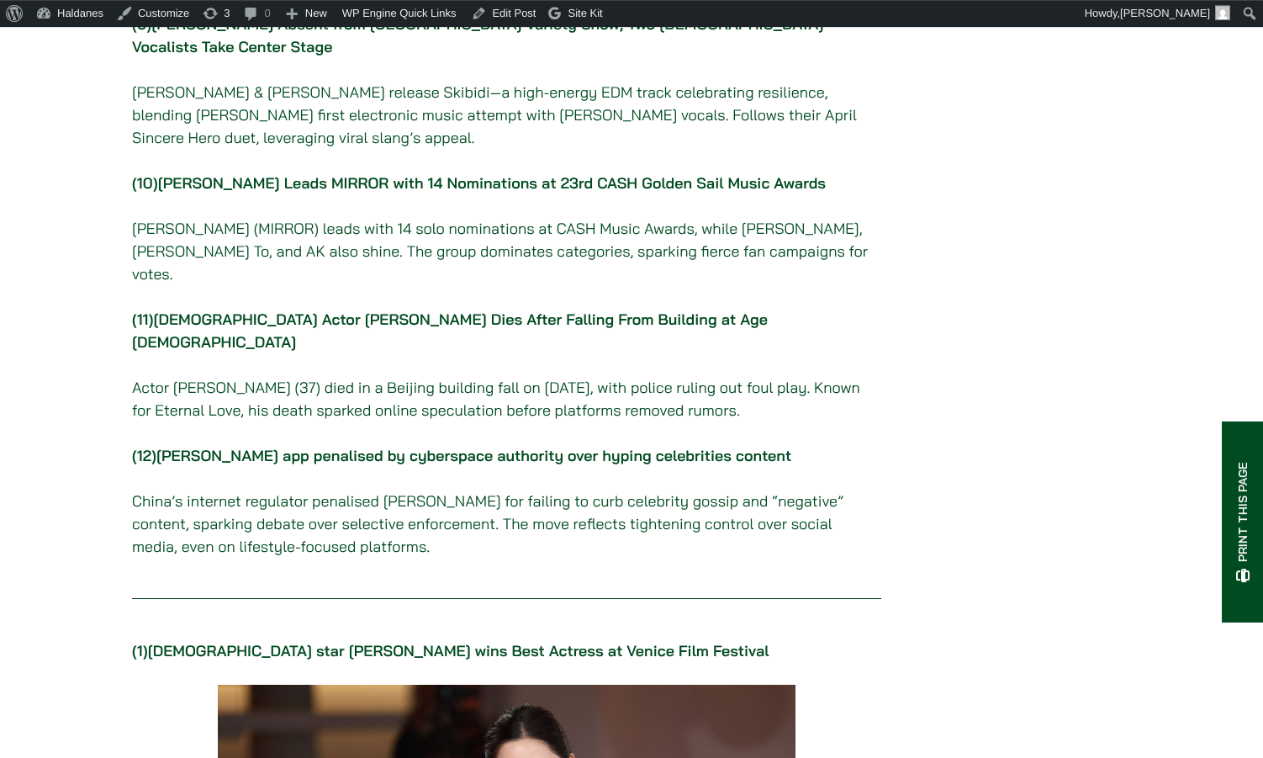
click at [309, 188] on link "[PERSON_NAME] Leads MIRROR with 14 Nominations at 23rd CASH Golden Sail Music A…" at bounding box center [492, 182] width 668 height 19
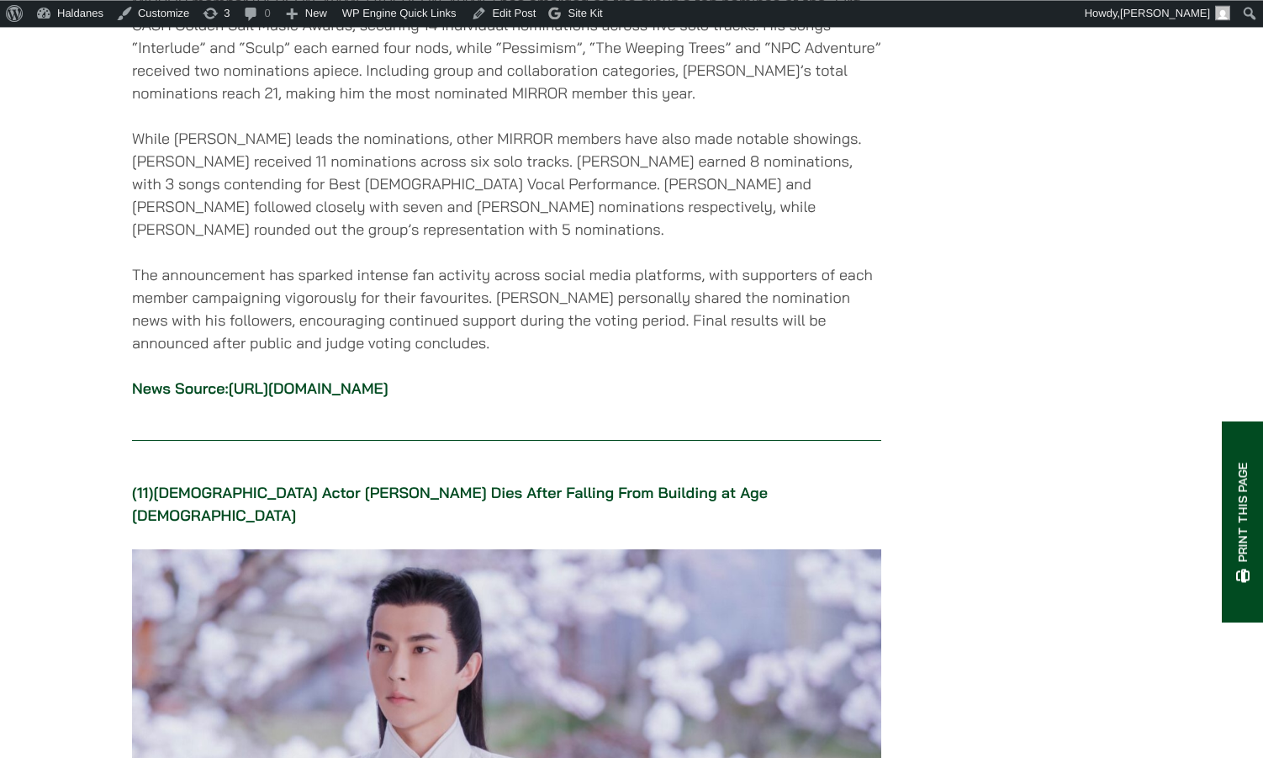
scroll to position [12241, 0]
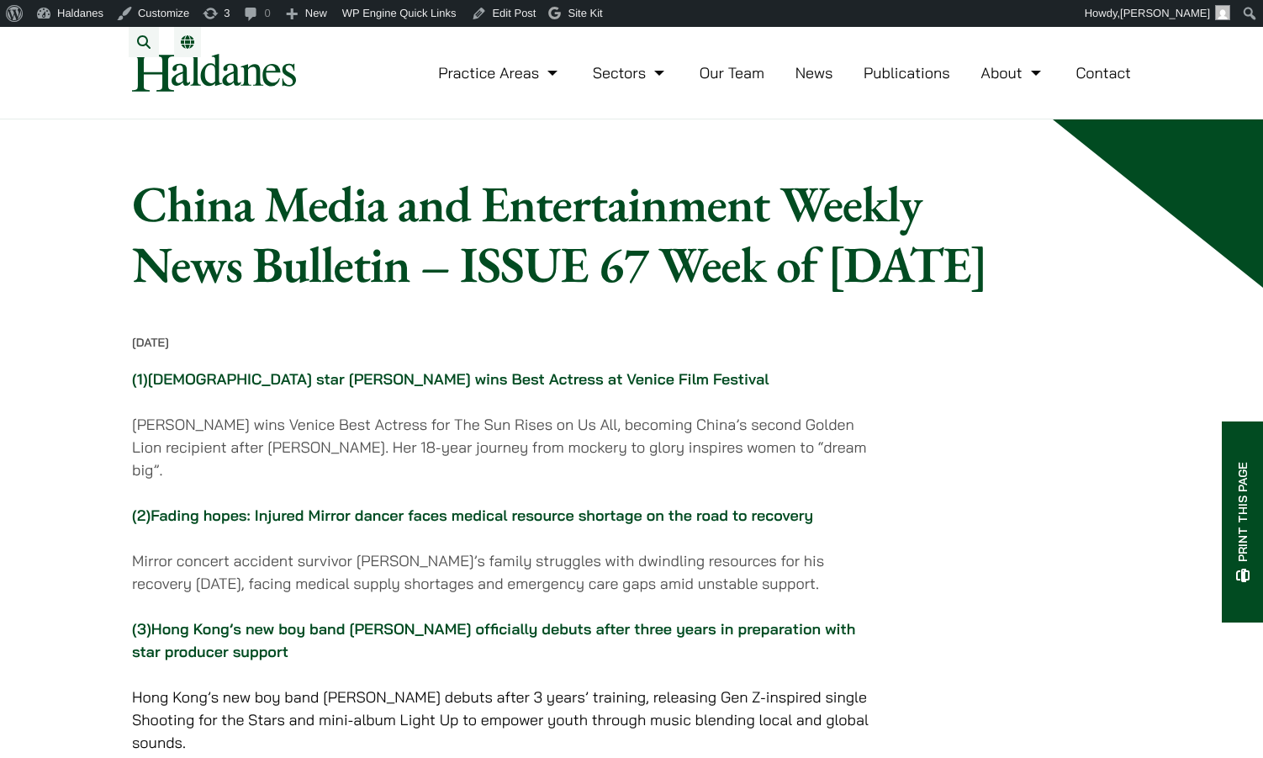
click at [817, 82] on link "News" at bounding box center [815, 72] width 38 height 19
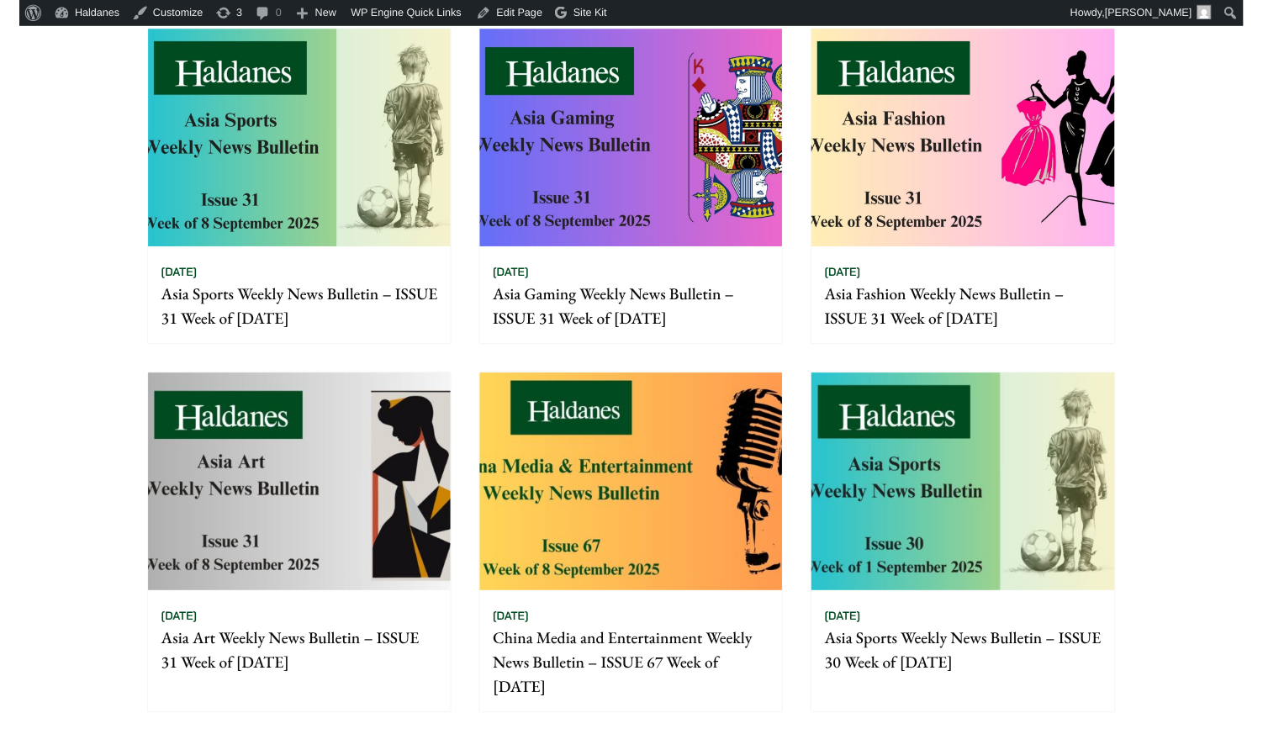
scroll to position [343, 0]
